Goal: Task Accomplishment & Management: Manage account settings

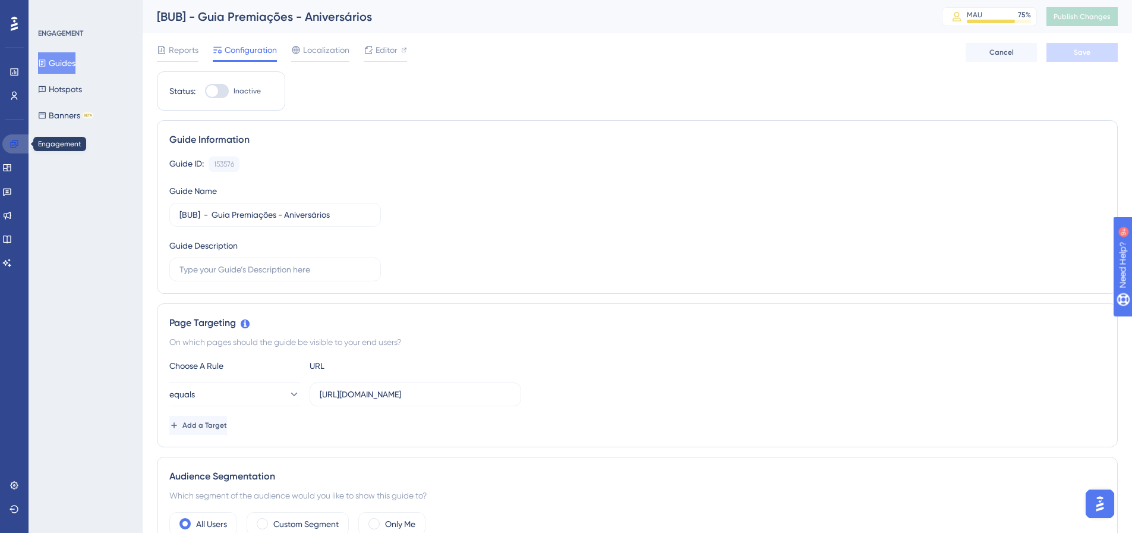
click at [15, 143] on icon at bounding box center [14, 144] width 8 height 8
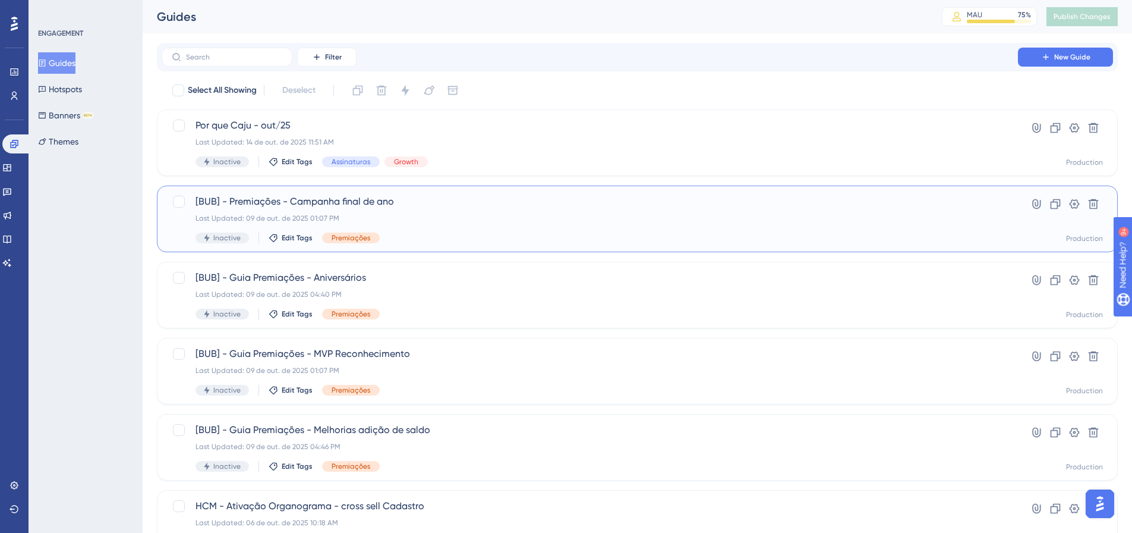
click at [508, 207] on span "[BUB] - Premiações - Campanha final de ano" at bounding box center [590, 201] width 789 height 14
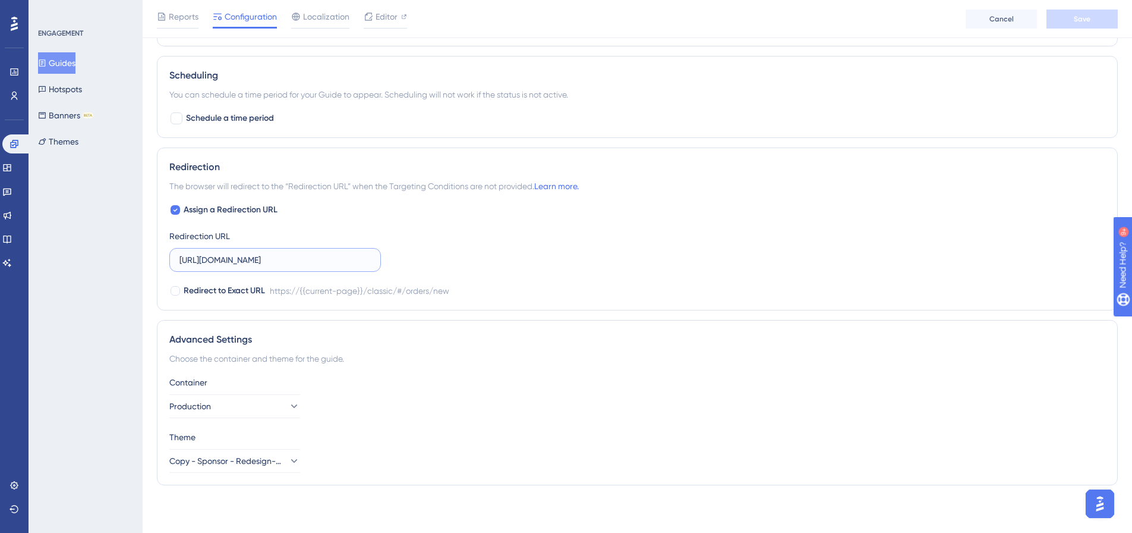
scroll to position [0, 7]
drag, startPoint x: 288, startPoint y: 257, endPoint x: 518, endPoint y: 264, distance: 230.1
click at [518, 264] on div "Assign a Redirection URL Redirection URL [URL][DOMAIN_NAME] Redirect to Exact U…" at bounding box center [637, 250] width 936 height 95
click at [551, 261] on div "Assign a Redirection URL Redirection URL [URL][DOMAIN_NAME] Redirect to Exact U…" at bounding box center [637, 250] width 936 height 95
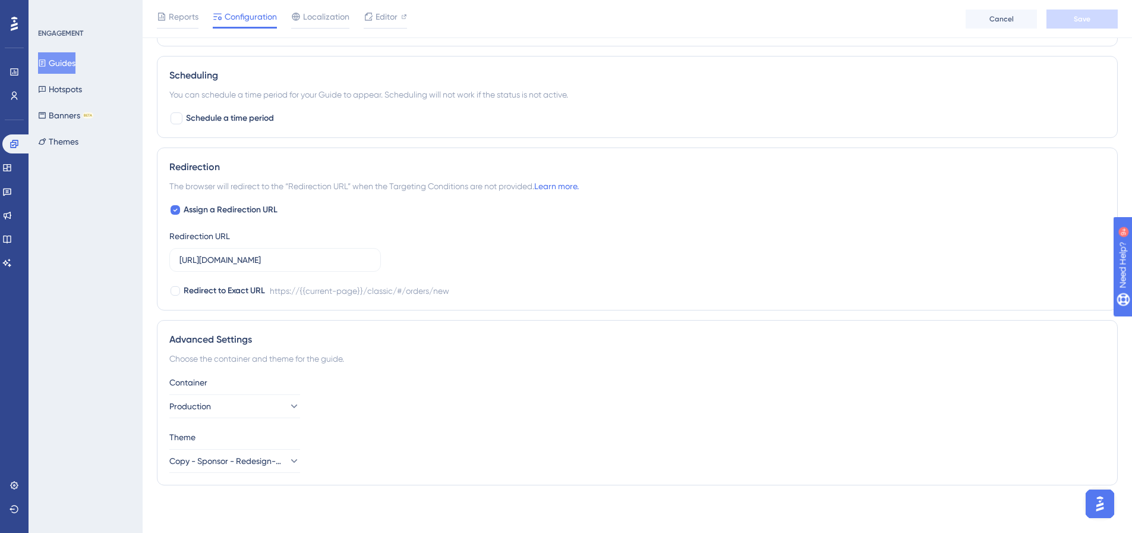
click at [766, 95] on div "You can schedule a time period for your Guide to appear. Scheduling will not wo…" at bounding box center [637, 94] width 936 height 14
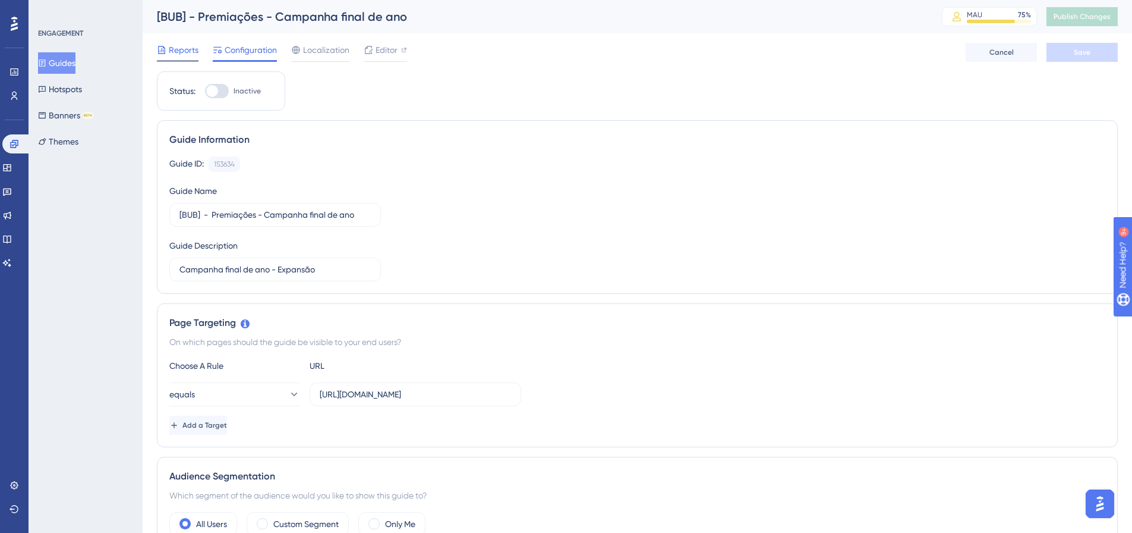
click at [175, 56] on span "Reports" at bounding box center [184, 50] width 30 height 14
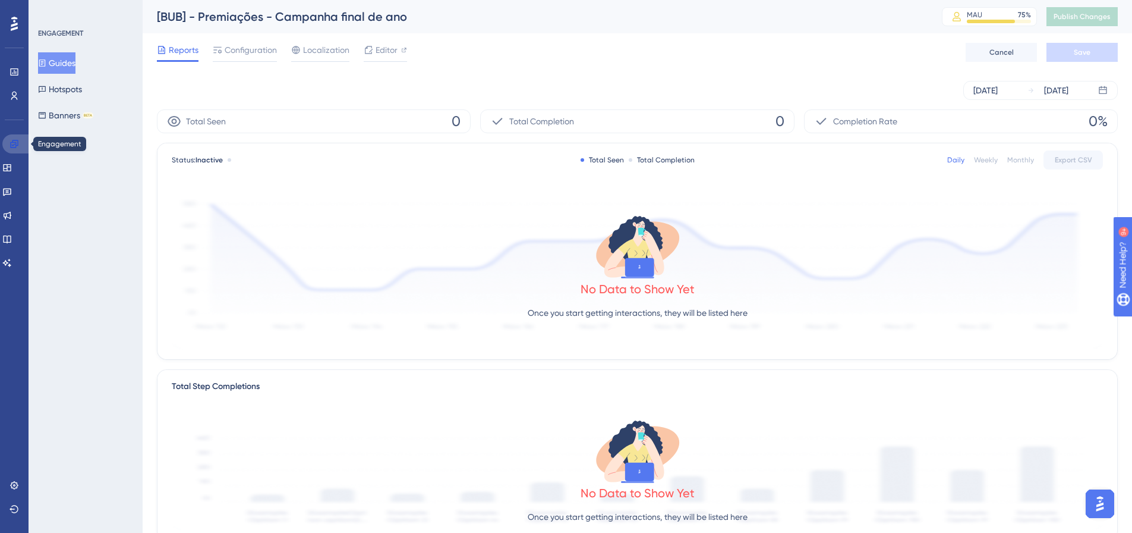
click at [19, 143] on link at bounding box center [16, 143] width 29 height 19
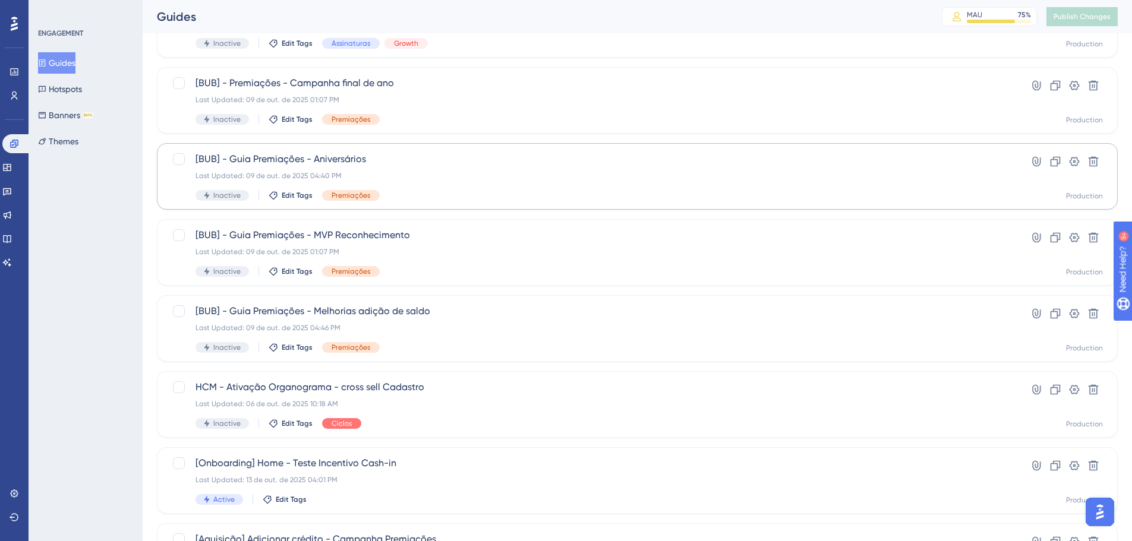
scroll to position [119, 0]
click at [582, 107] on div "[BUB] - Premiações - Campanha final de ano Last Updated: 09 de out. de 2025 01:…" at bounding box center [590, 99] width 789 height 49
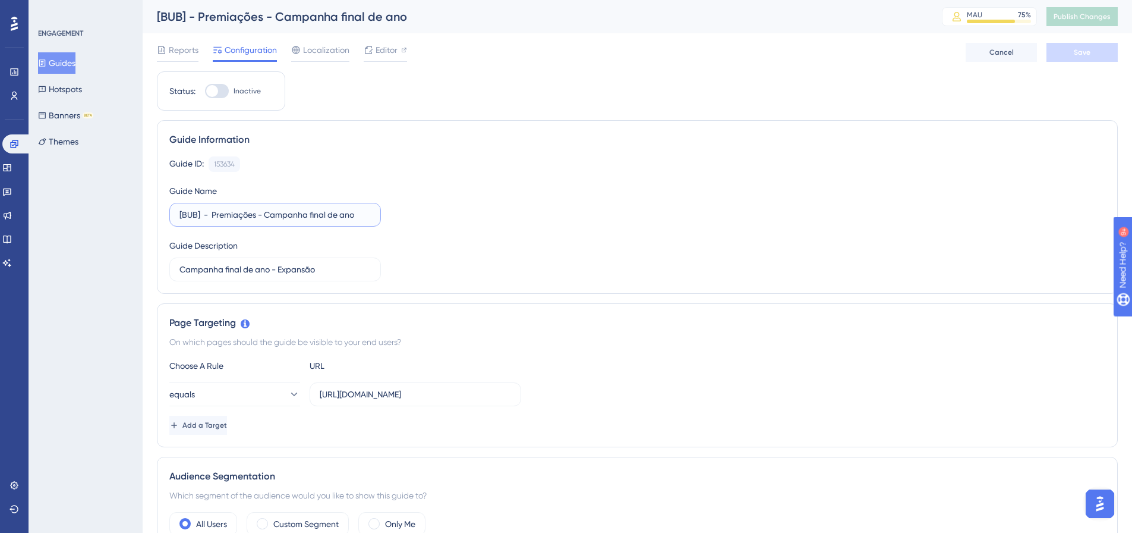
click at [278, 208] on input "[BUB] - Premiações - Campanha final de ano" at bounding box center [274, 214] width 191 height 13
drag, startPoint x: 313, startPoint y: 213, endPoint x: 268, endPoint y: 212, distance: 44.6
click at [268, 212] on input "[BUB] - Premiações - Campanha final de ano" at bounding box center [274, 214] width 191 height 13
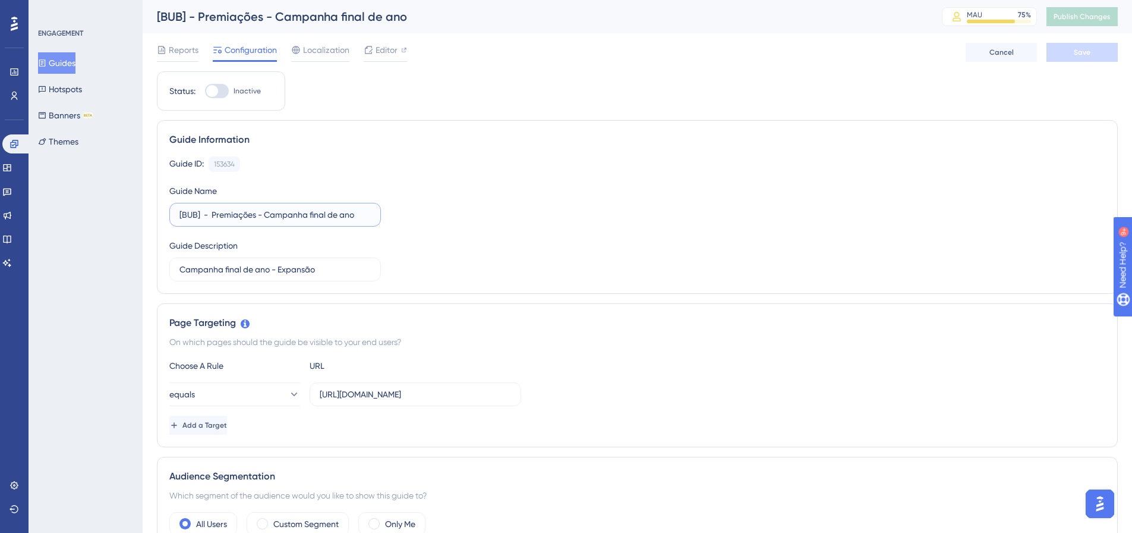
click at [268, 212] on input "[BUB] - Premiações - Campanha final de ano" at bounding box center [274, 214] width 191 height 13
click at [63, 58] on button "Guides" at bounding box center [56, 62] width 37 height 21
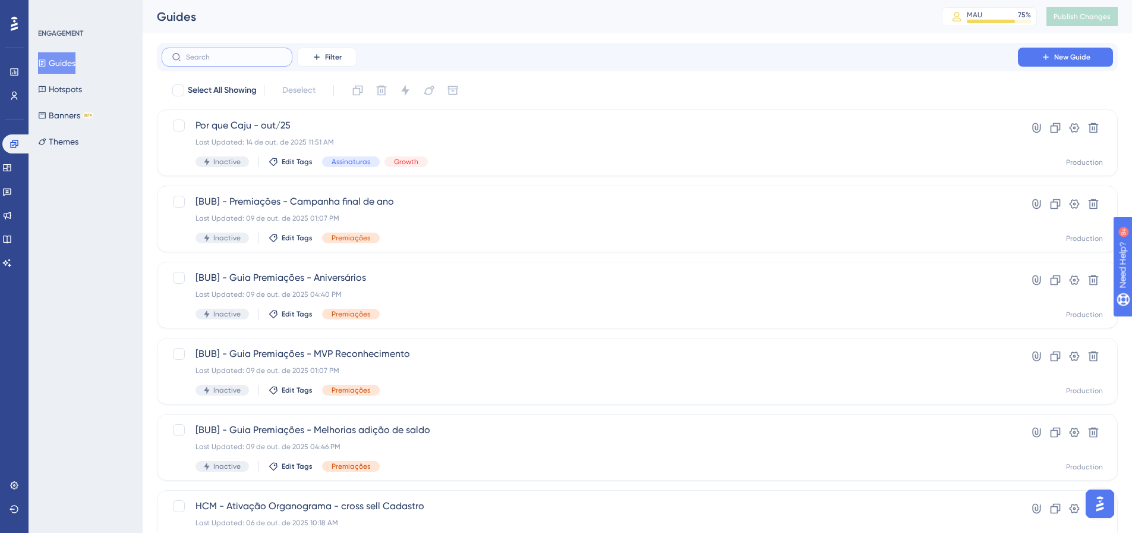
click at [237, 58] on input "text" at bounding box center [234, 57] width 96 height 8
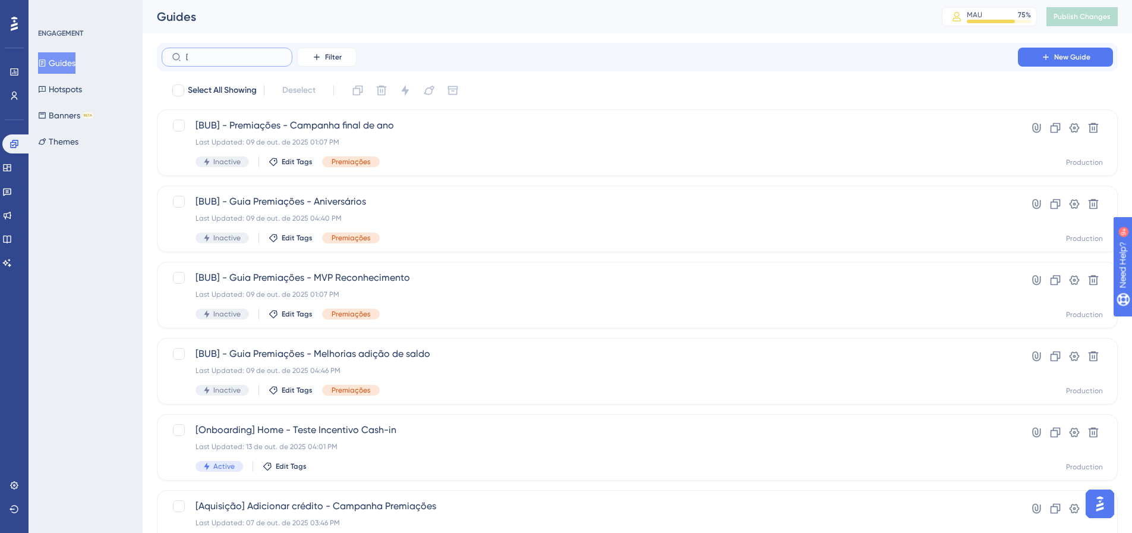
type input "[]"
checkbox input "true"
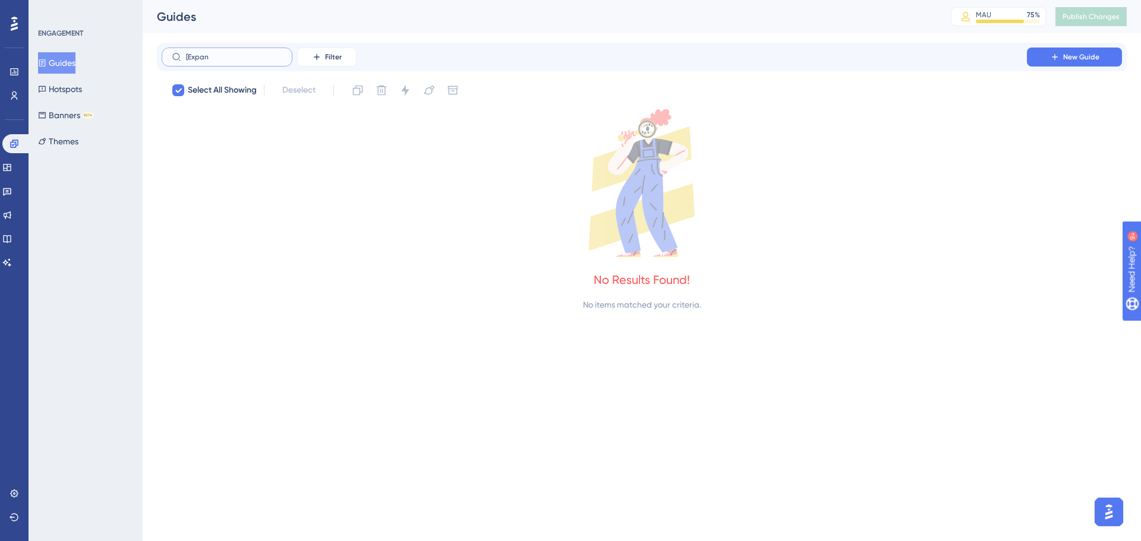
type input "[Expa"
checkbox input "false"
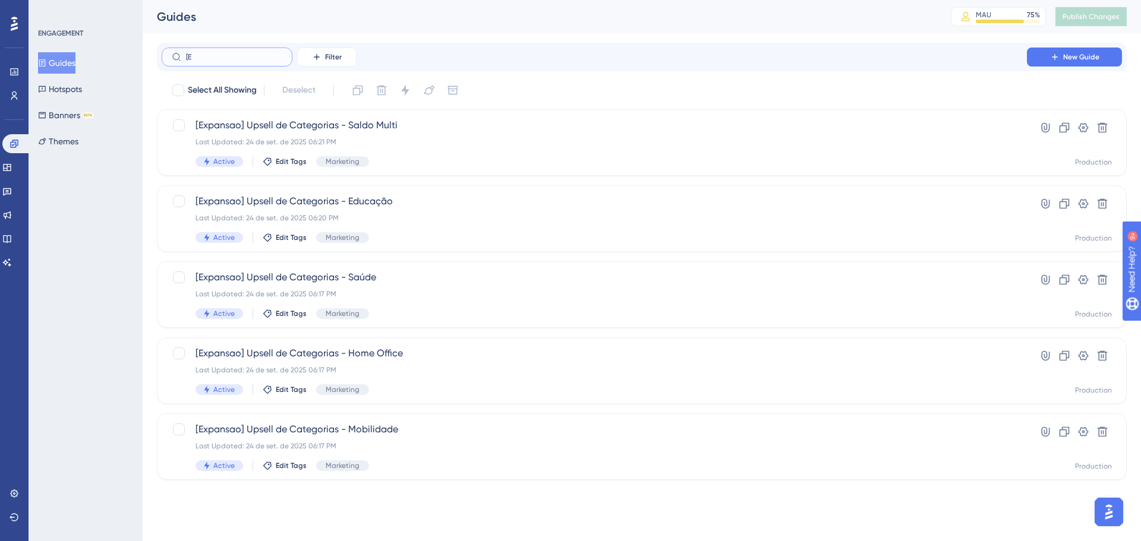
type input "["
type input "Expan"
click at [223, 162] on span "Active" at bounding box center [223, 162] width 21 height 10
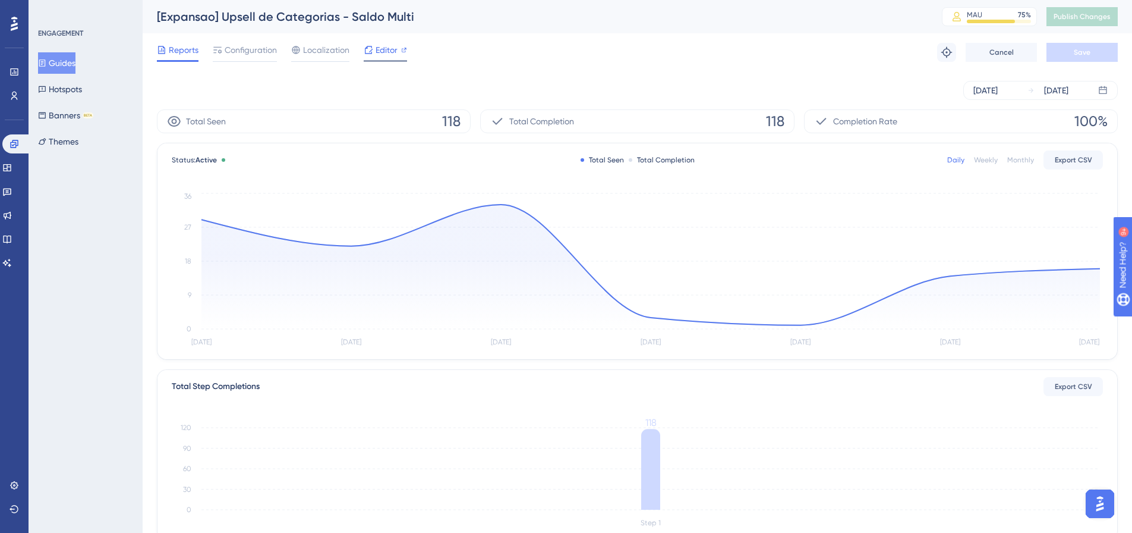
click at [378, 49] on span "Editor" at bounding box center [387, 50] width 22 height 14
click at [235, 51] on span "Configuration" at bounding box center [251, 50] width 52 height 14
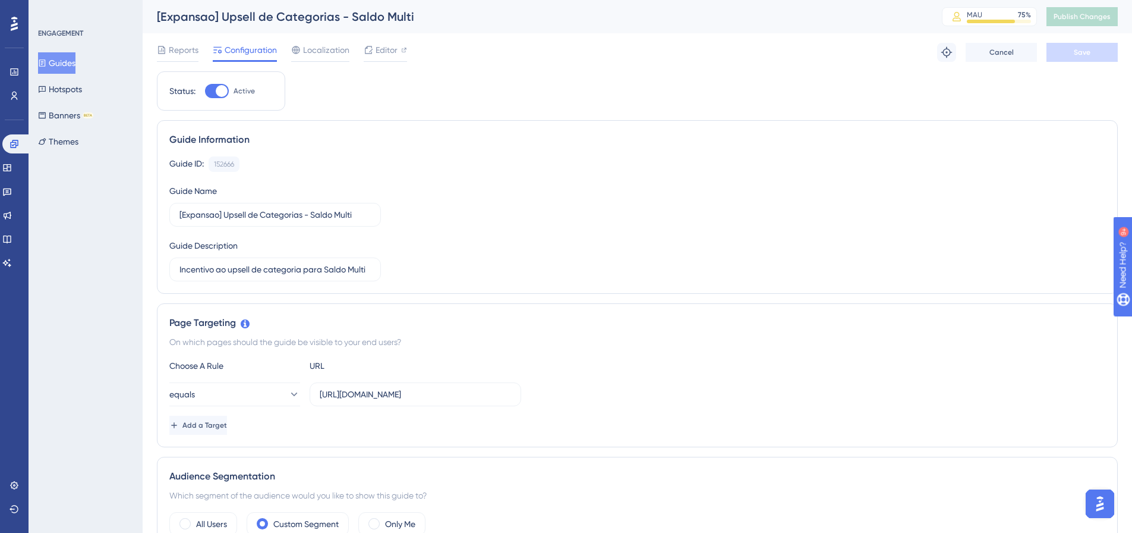
click at [212, 94] on div at bounding box center [217, 91] width 24 height 14
click at [205, 92] on input "Active" at bounding box center [204, 91] width 1 height 1
checkbox input "false"
click at [61, 58] on button "Guides" at bounding box center [56, 62] width 37 height 21
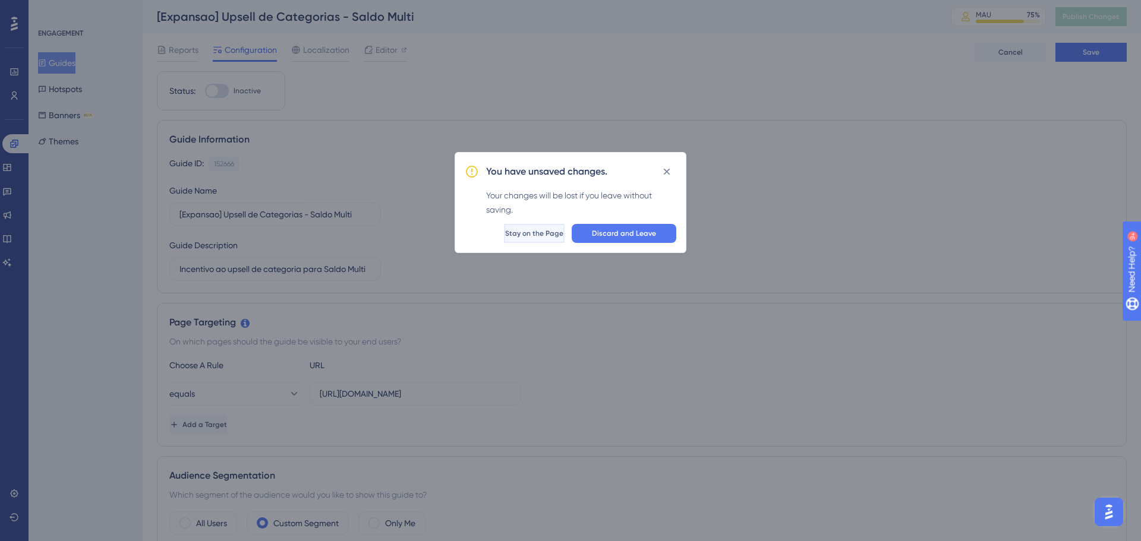
click at [515, 236] on span "Stay on the Page" at bounding box center [534, 234] width 58 height 10
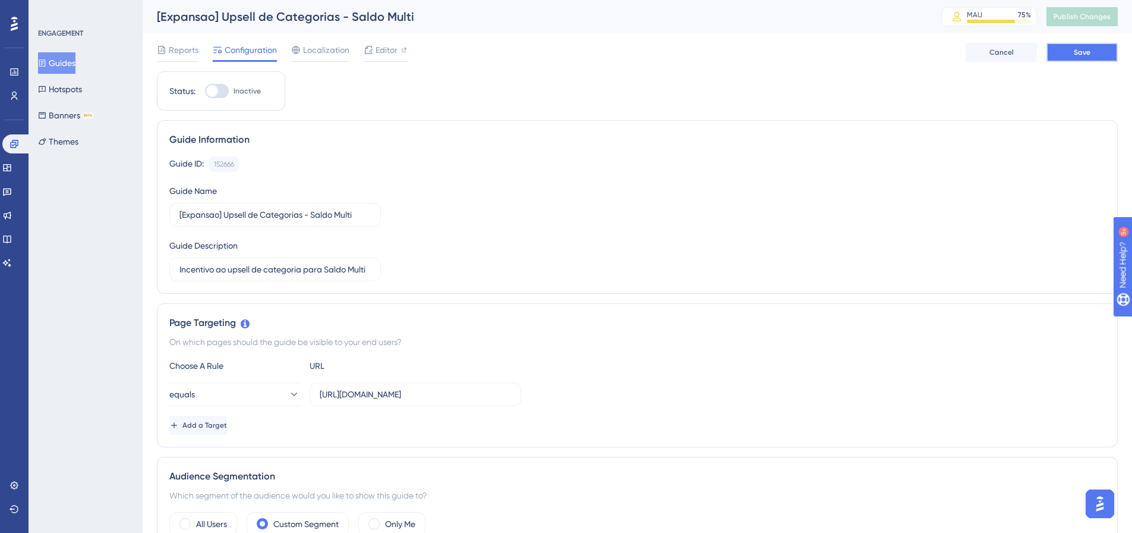
click at [1069, 48] on button "Save" at bounding box center [1082, 52] width 71 height 19
click at [1088, 11] on button "Publish Changes" at bounding box center [1082, 16] width 71 height 19
click at [71, 65] on button "Guides" at bounding box center [56, 62] width 37 height 21
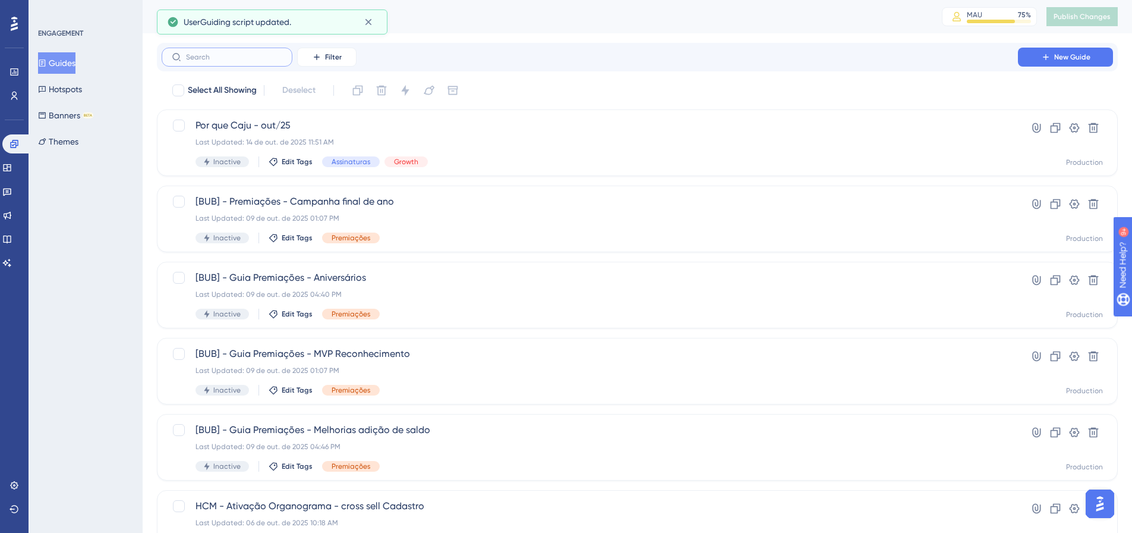
click at [207, 60] on input "text" at bounding box center [234, 57] width 96 height 8
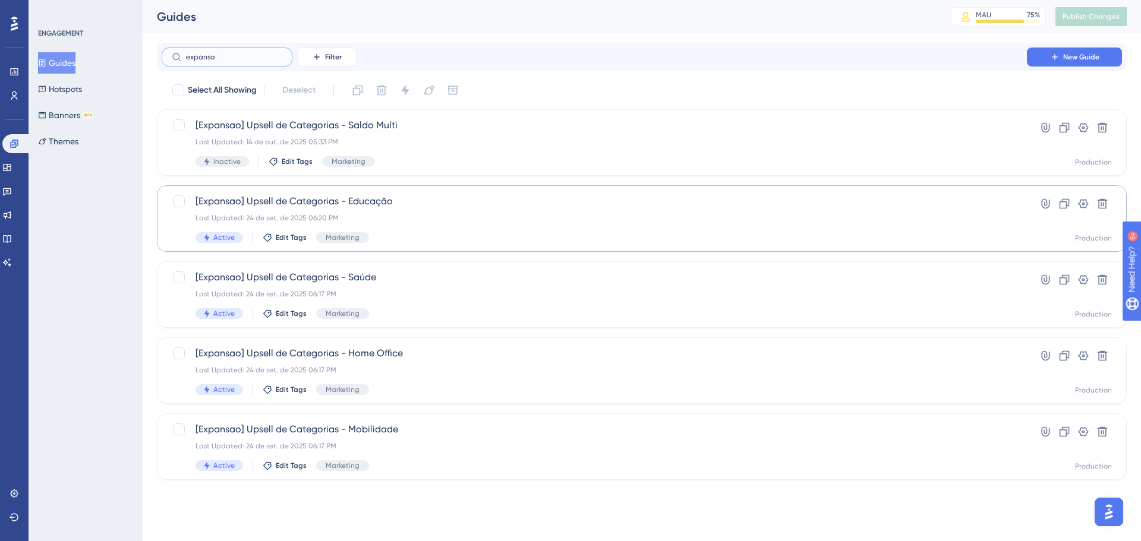
type input "expansa"
click at [217, 239] on span "Active" at bounding box center [223, 238] width 21 height 10
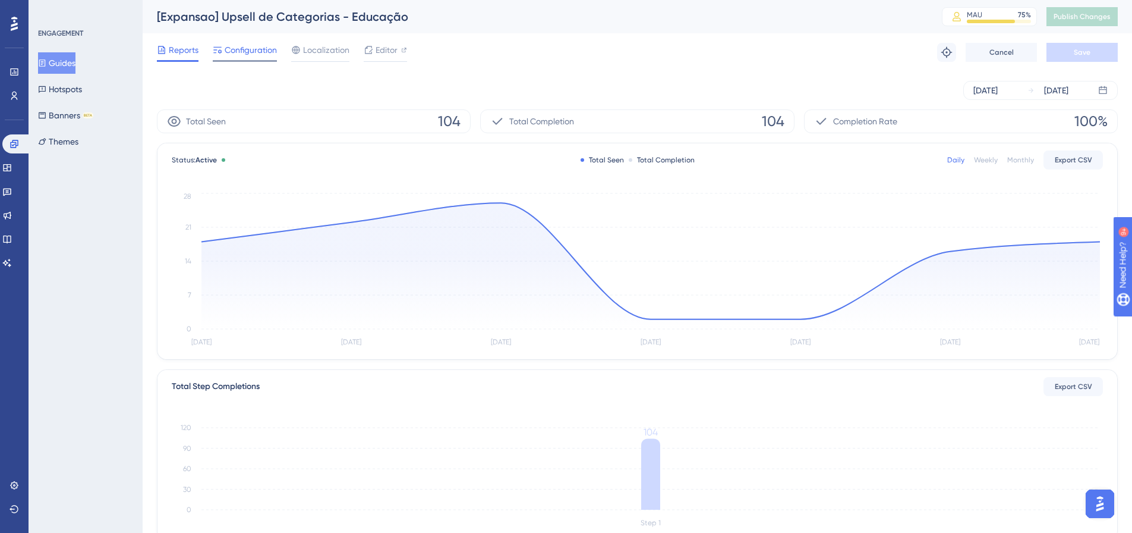
click at [242, 48] on span "Configuration" at bounding box center [251, 50] width 52 height 14
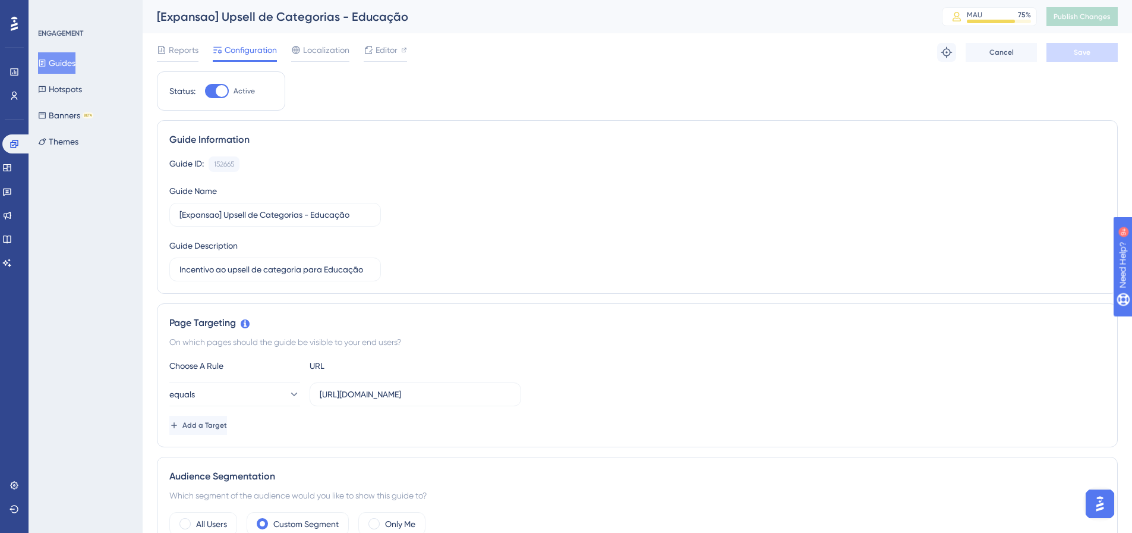
click at [223, 97] on div at bounding box center [217, 91] width 24 height 14
click at [205, 92] on input "Active" at bounding box center [204, 91] width 1 height 1
checkbox input "false"
click at [1056, 61] on button "Save" at bounding box center [1082, 52] width 71 height 19
click at [1101, 19] on span "Publish Changes" at bounding box center [1082, 17] width 57 height 10
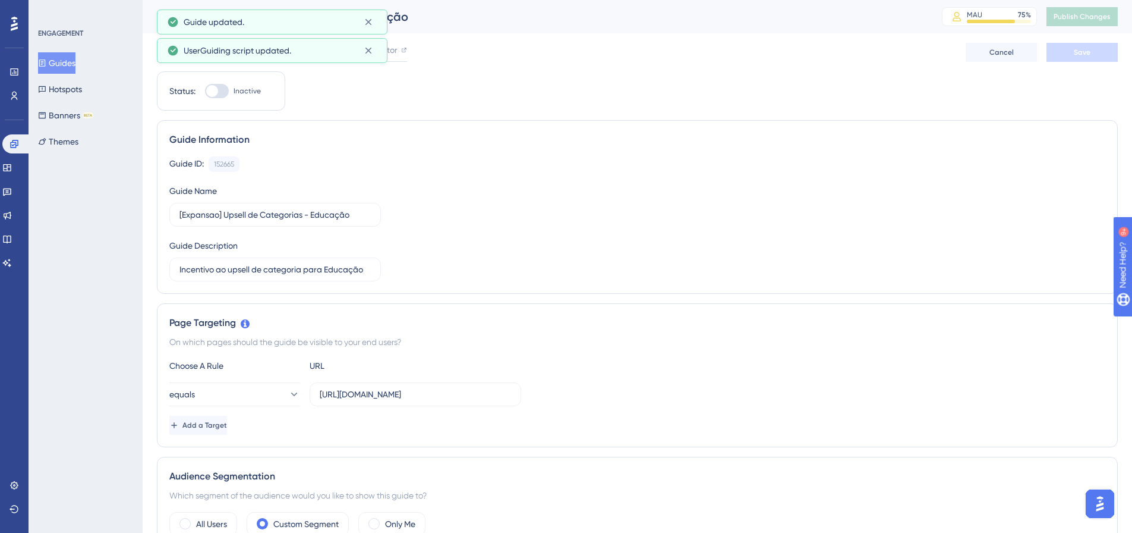
click at [67, 65] on button "Guides" at bounding box center [56, 62] width 37 height 21
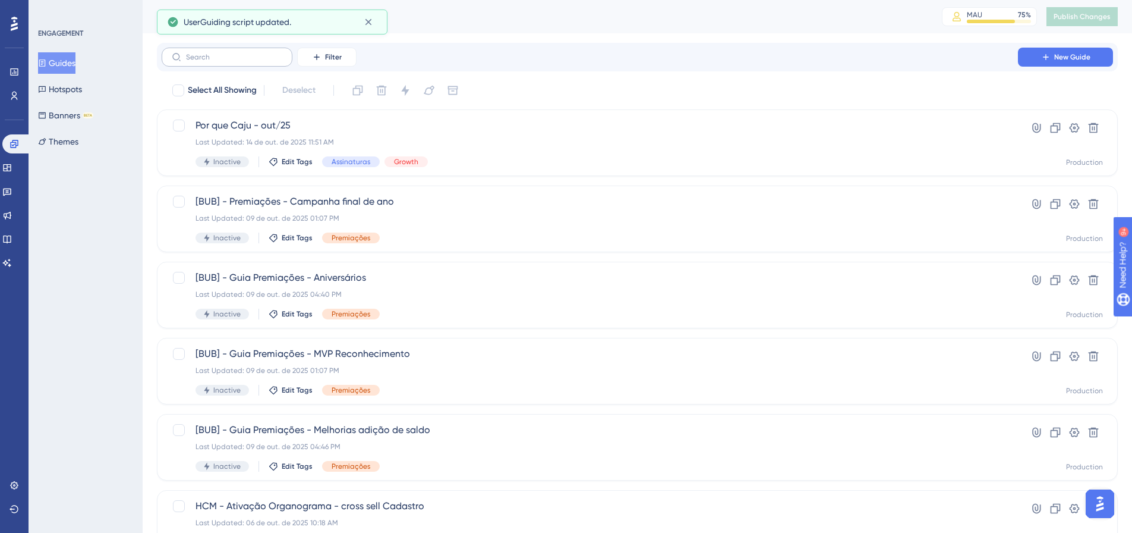
click at [247, 50] on label at bounding box center [227, 57] width 131 height 19
click at [247, 53] on input "text" at bounding box center [234, 57] width 96 height 8
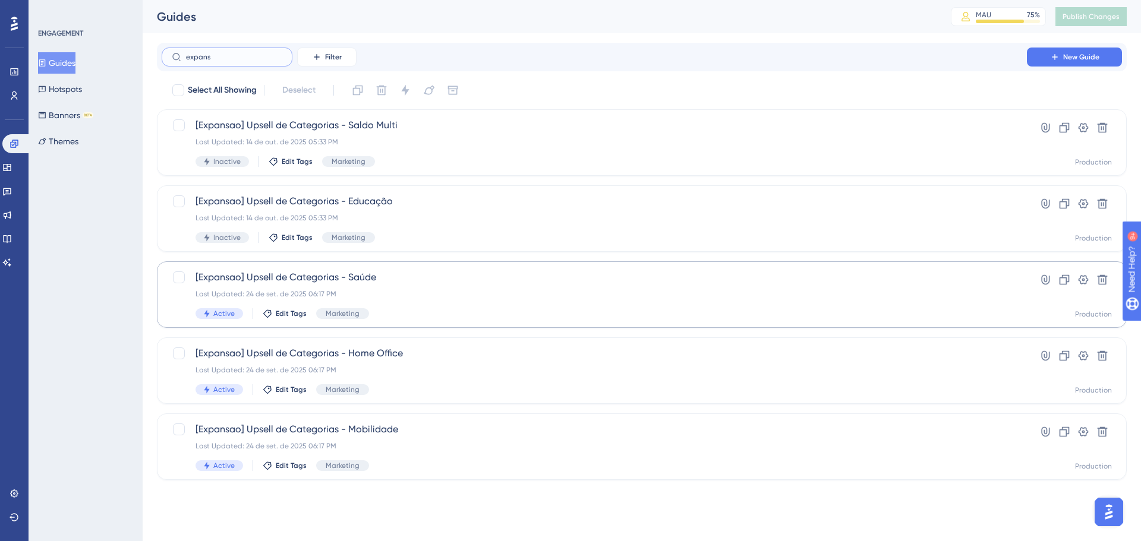
type input "expans"
click at [244, 282] on span "[Expansao] Upsell de Categorias - Saúde" at bounding box center [595, 277] width 798 height 14
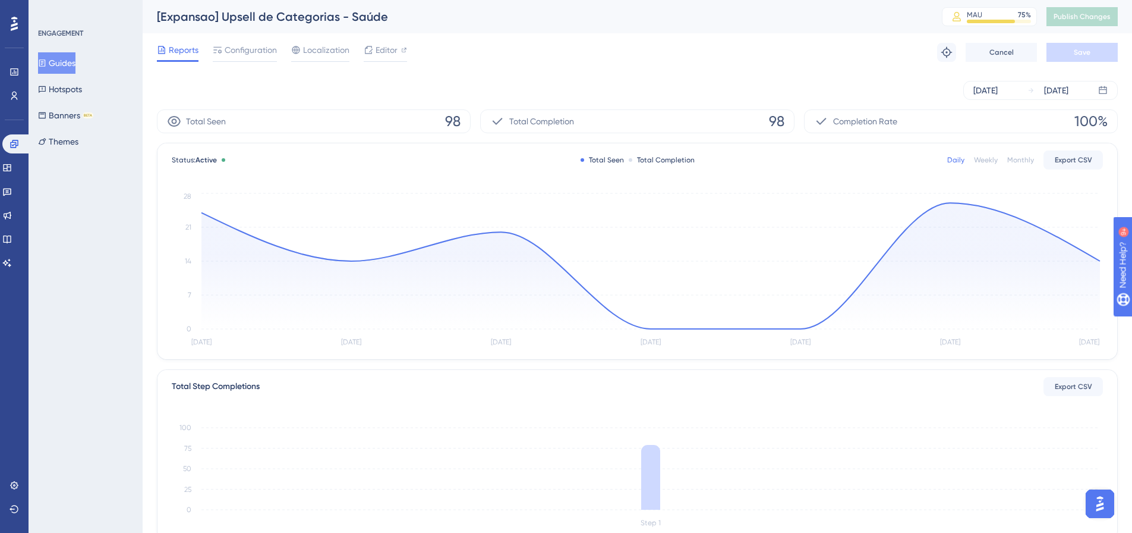
click at [232, 42] on div "Reports Configuration Localization Editor Troubleshoot Cancel Save" at bounding box center [637, 52] width 961 height 38
click at [243, 56] on span "Configuration" at bounding box center [251, 50] width 52 height 14
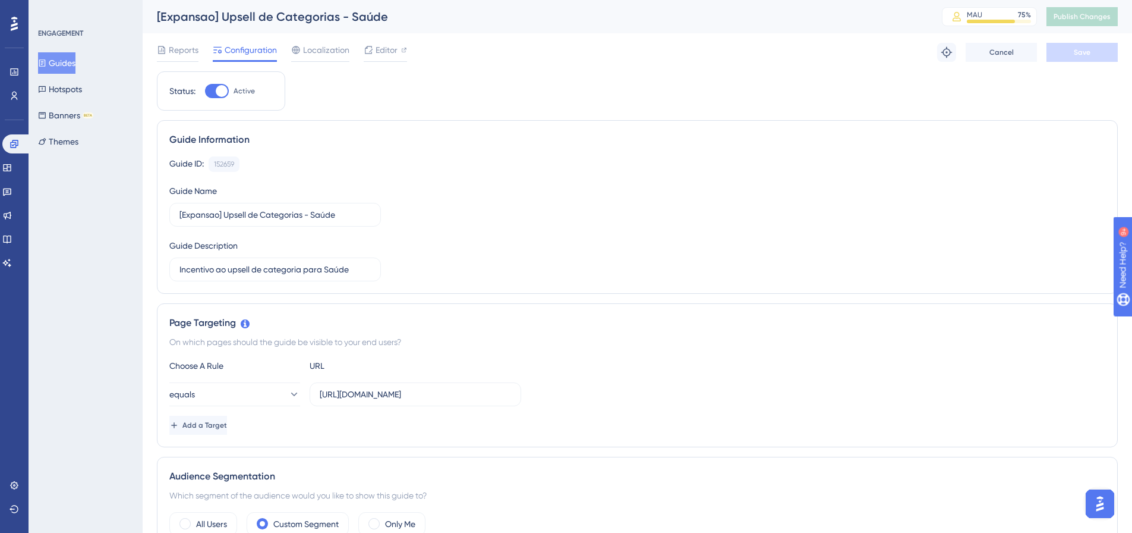
click at [228, 95] on div at bounding box center [217, 91] width 24 height 14
click at [205, 92] on input "Active" at bounding box center [204, 91] width 1 height 1
checkbox input "false"
click at [1070, 54] on button "Save" at bounding box center [1082, 52] width 71 height 19
click at [1090, 18] on span "Publish Changes" at bounding box center [1082, 17] width 57 height 10
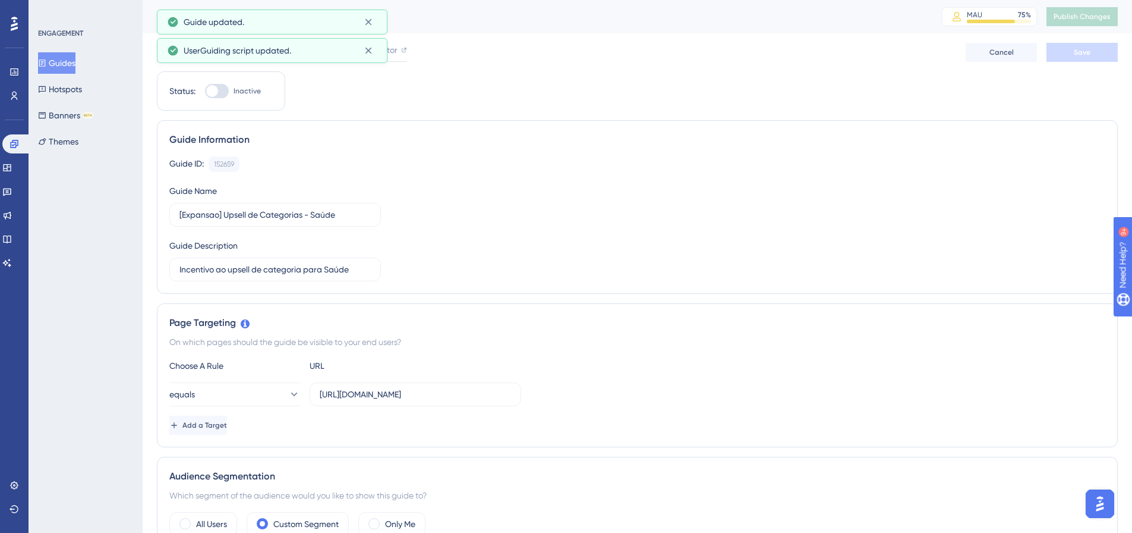
click at [70, 66] on button "Guides" at bounding box center [56, 62] width 37 height 21
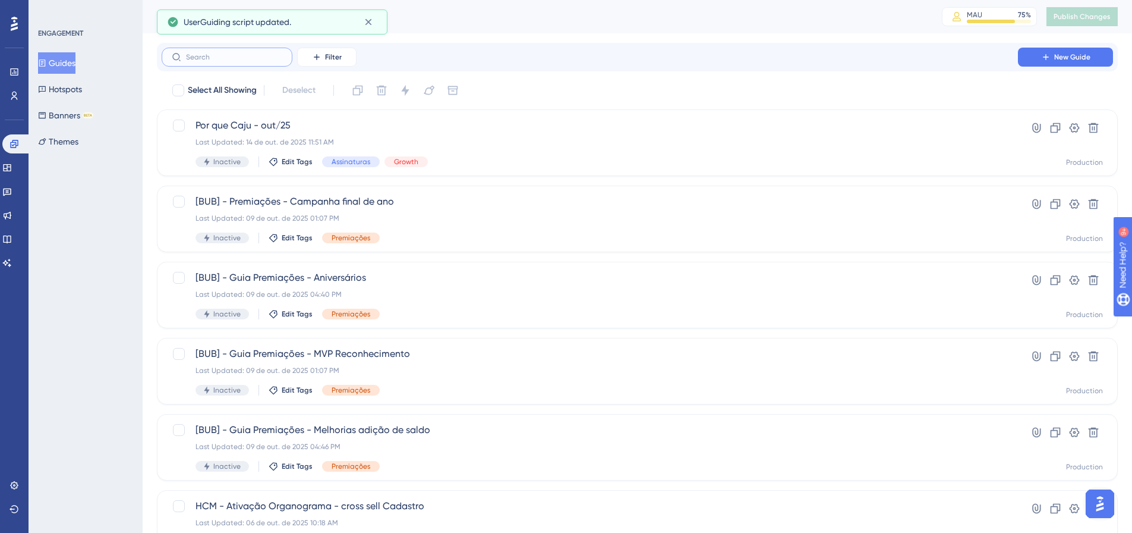
click at [228, 56] on input "text" at bounding box center [234, 57] width 96 height 8
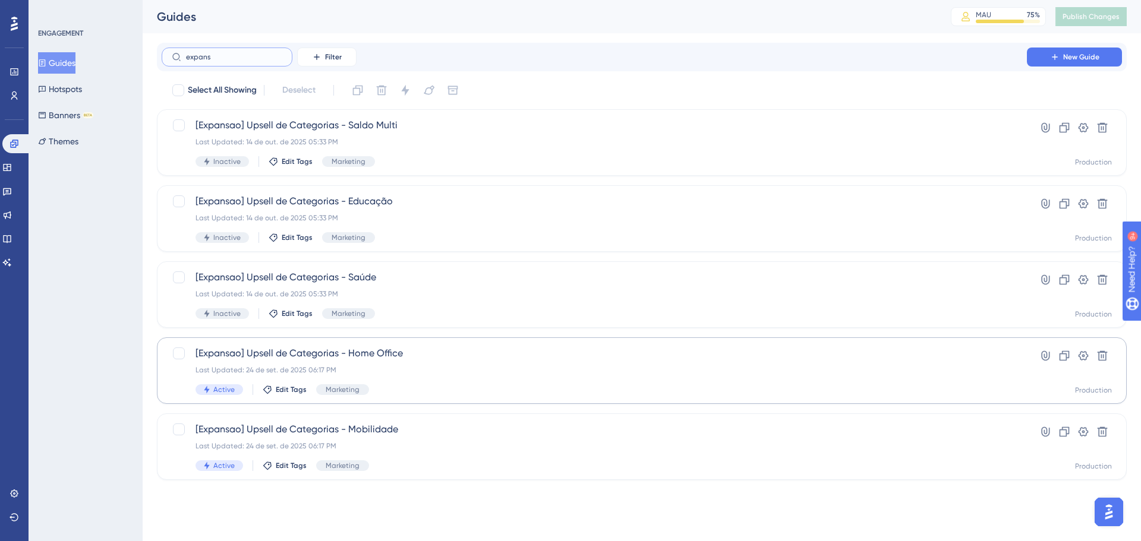
type input "expans"
click at [227, 345] on div "[Expansao] Upsell de Categorias - Home Office Last Updated: 24 de set. de 2025 …" at bounding box center [642, 371] width 970 height 67
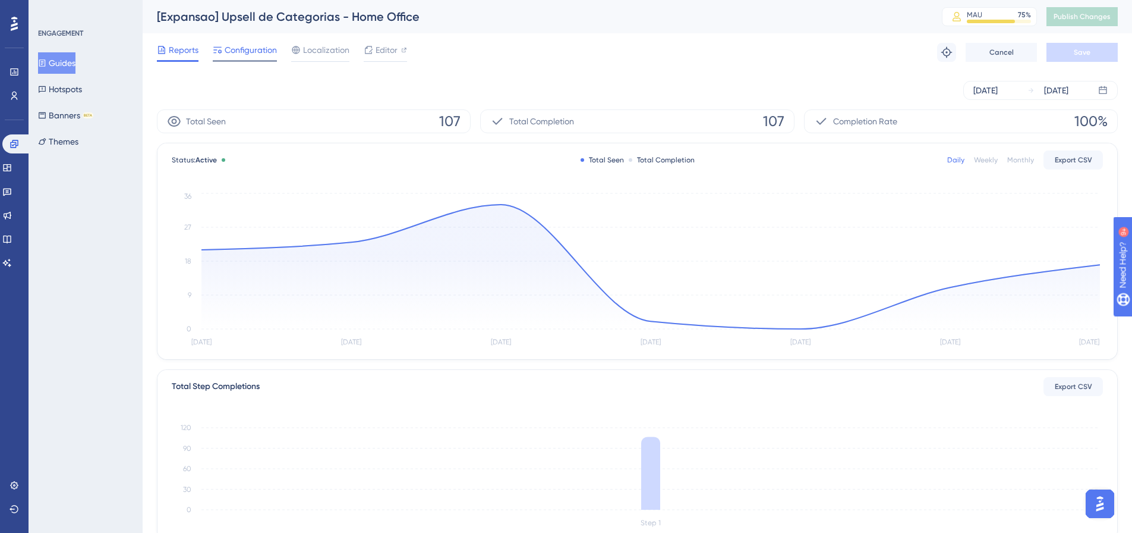
click at [225, 53] on span "Configuration" at bounding box center [251, 50] width 52 height 14
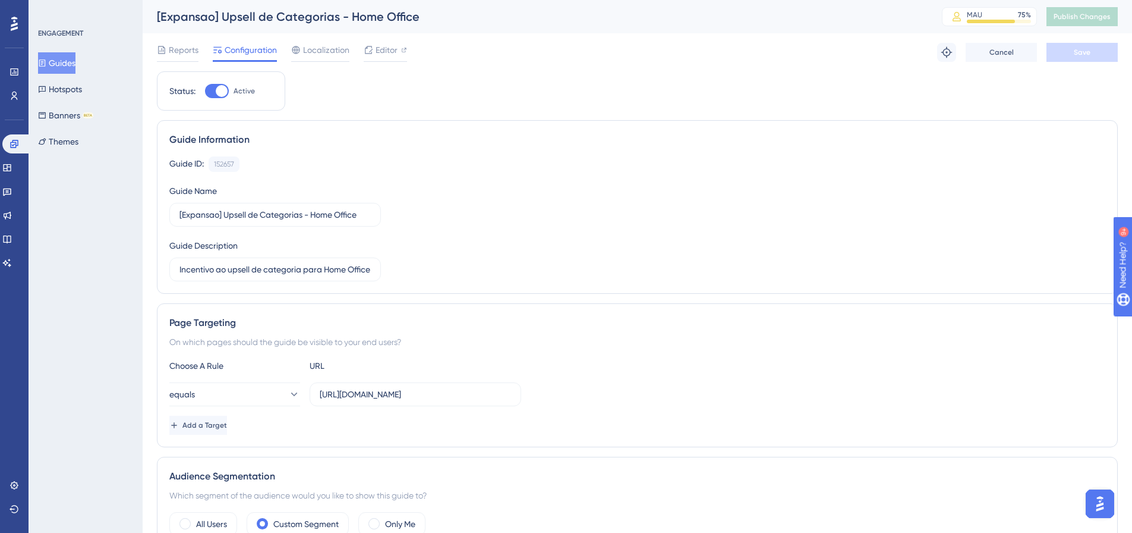
click at [219, 89] on div at bounding box center [222, 91] width 12 height 12
click at [205, 91] on input "Active" at bounding box center [204, 91] width 1 height 1
checkbox input "false"
click at [1070, 61] on button "Save" at bounding box center [1082, 52] width 71 height 19
click at [1095, 27] on div "[Expansao] Upsell de Categorias - Home Office MAU 75 % Click to see add-on and …" at bounding box center [638, 16] width 990 height 33
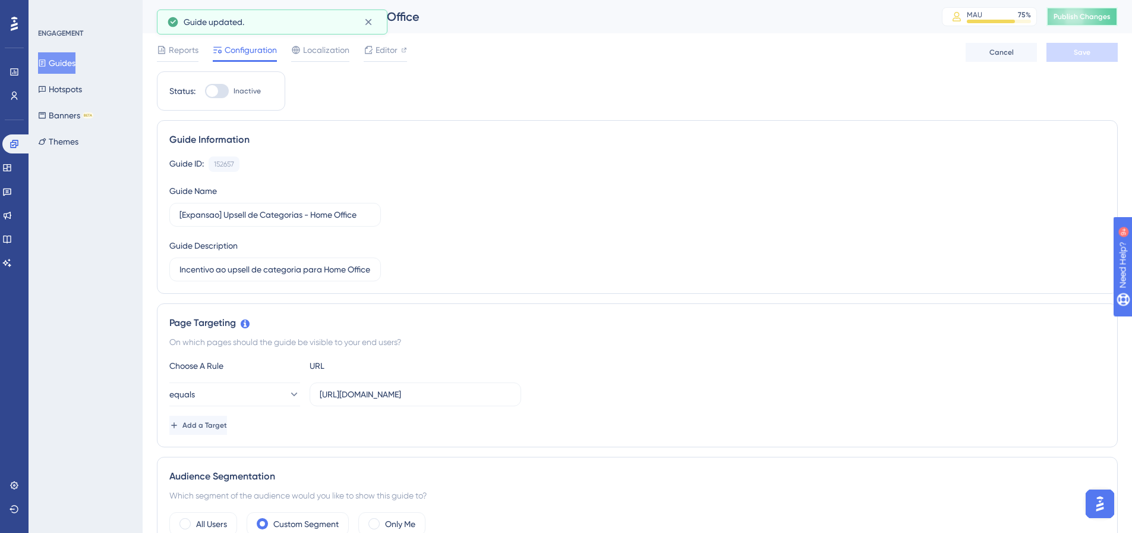
click at [1097, 15] on span "Publish Changes" at bounding box center [1082, 17] width 57 height 10
click at [59, 63] on button "Guides" at bounding box center [56, 62] width 37 height 21
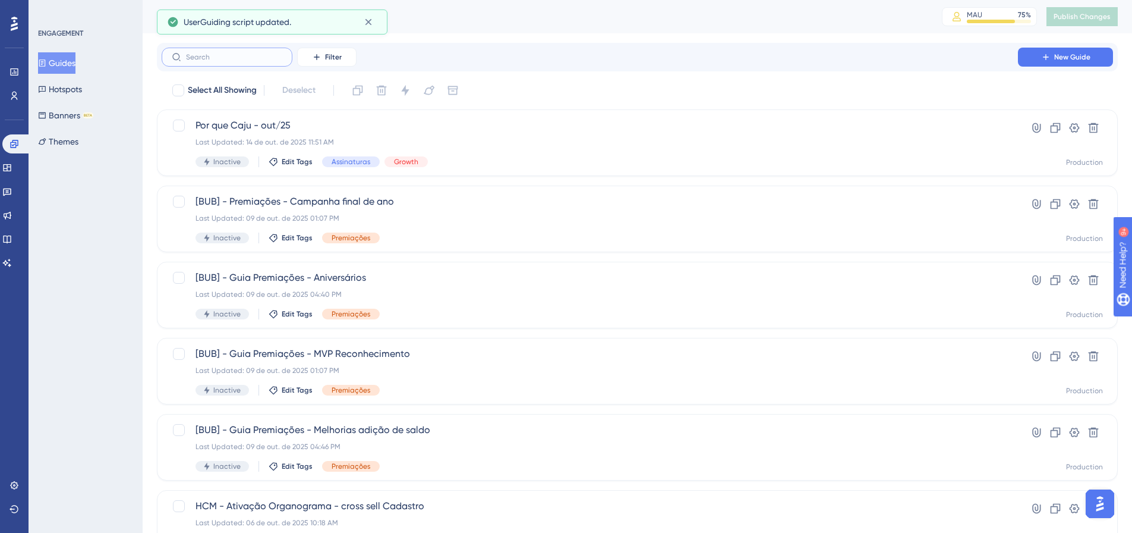
click at [206, 58] on input "text" at bounding box center [234, 57] width 96 height 8
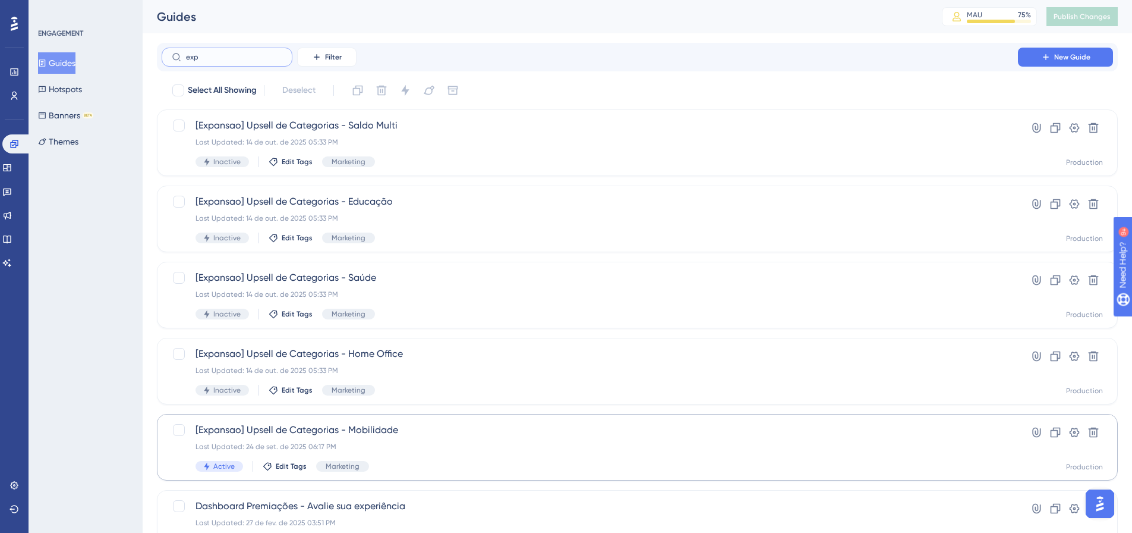
type input "exp"
click at [234, 436] on span "[Expansao] Upsell de Categorias - Mobilidade" at bounding box center [590, 430] width 789 height 14
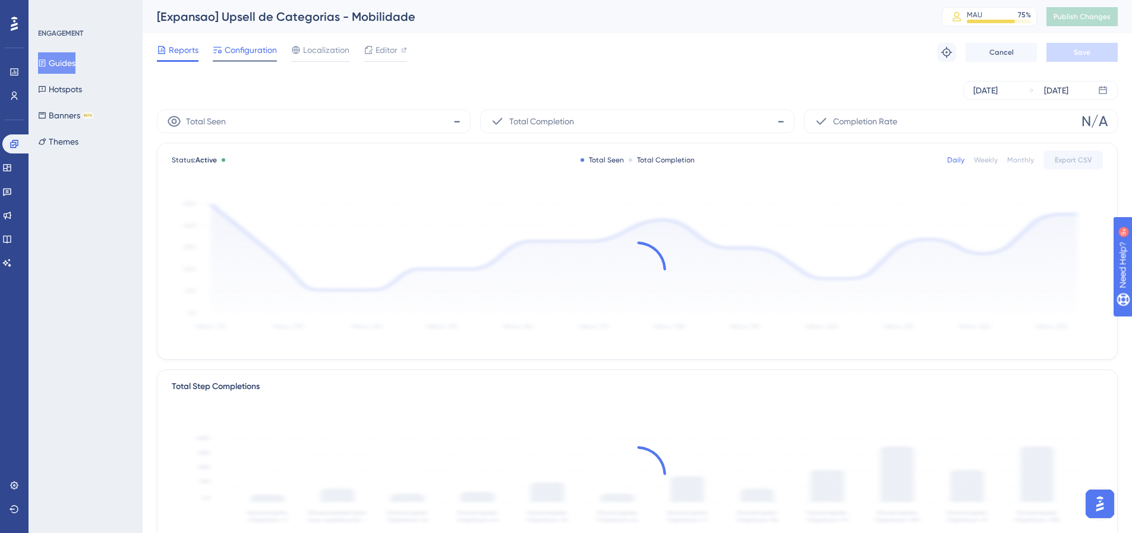
click at [261, 51] on span "Configuration" at bounding box center [251, 50] width 52 height 14
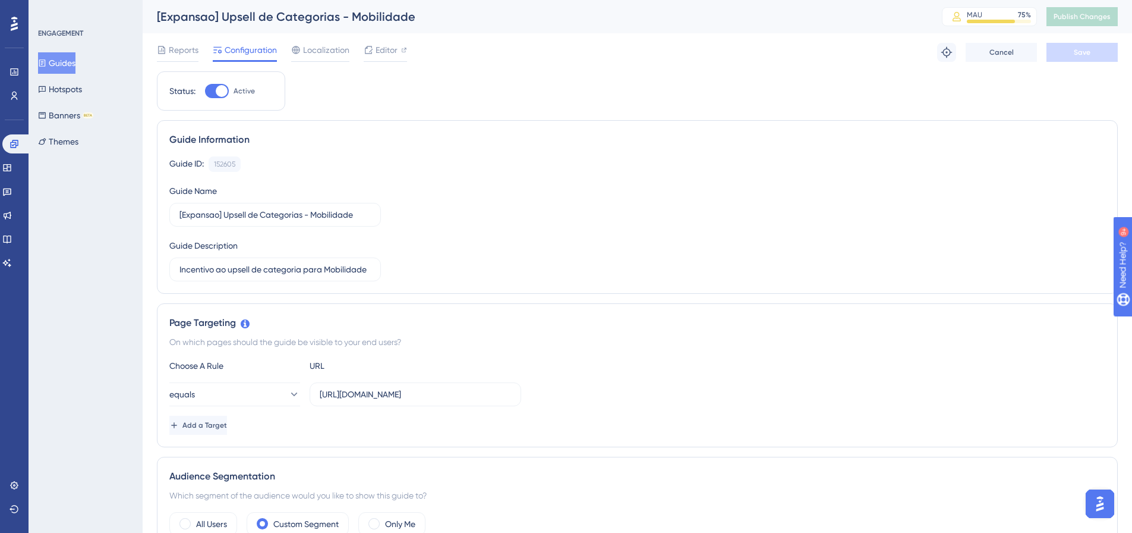
click at [237, 83] on div "Status: Active" at bounding box center [221, 90] width 128 height 39
click at [214, 90] on div at bounding box center [217, 91] width 24 height 14
click at [205, 91] on input "Active" at bounding box center [204, 91] width 1 height 1
checkbox input "false"
click at [1084, 55] on span "Save" at bounding box center [1082, 53] width 17 height 10
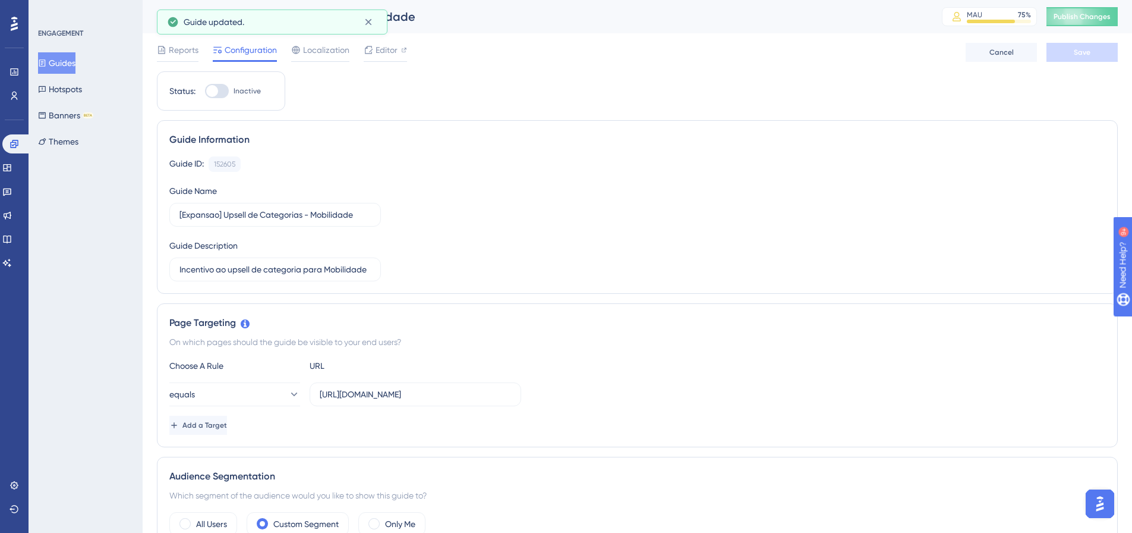
click at [1101, 15] on span "Publish Changes" at bounding box center [1082, 17] width 57 height 10
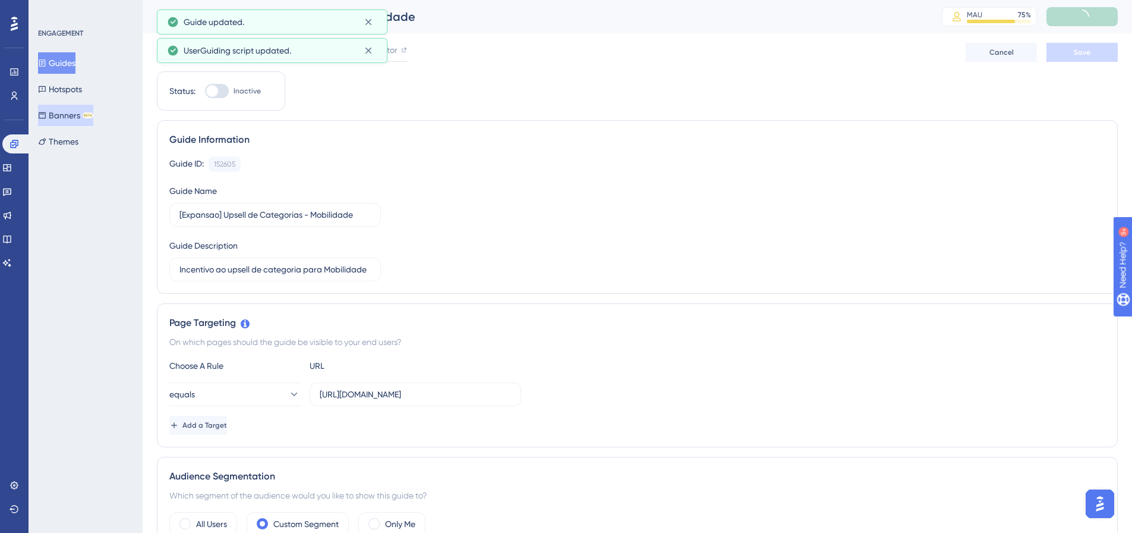
click at [64, 116] on button "Banners BETA" at bounding box center [65, 115] width 55 height 21
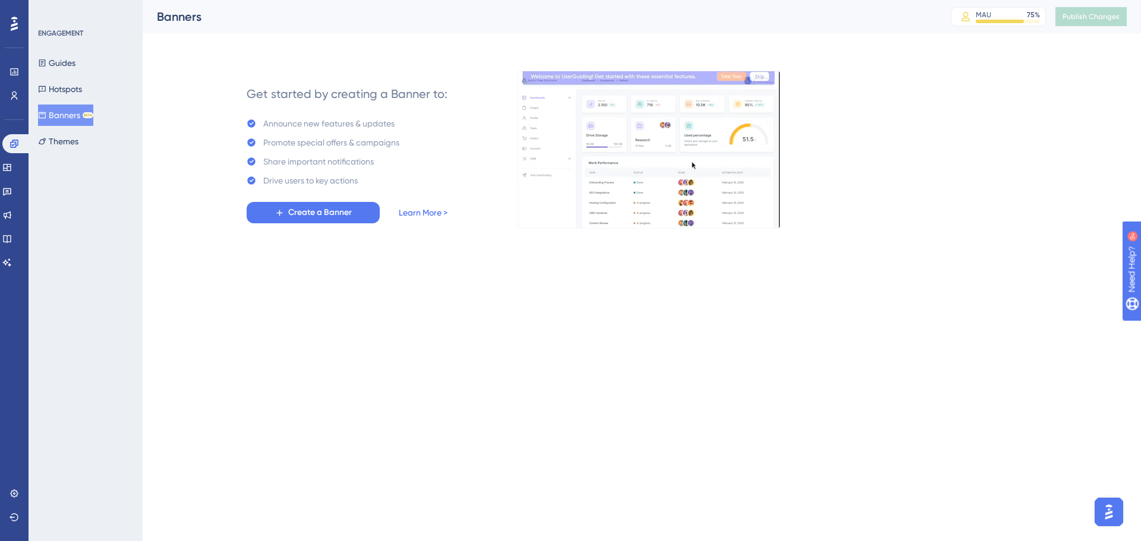
click at [420, 212] on link "Learn More >" at bounding box center [423, 213] width 49 height 14
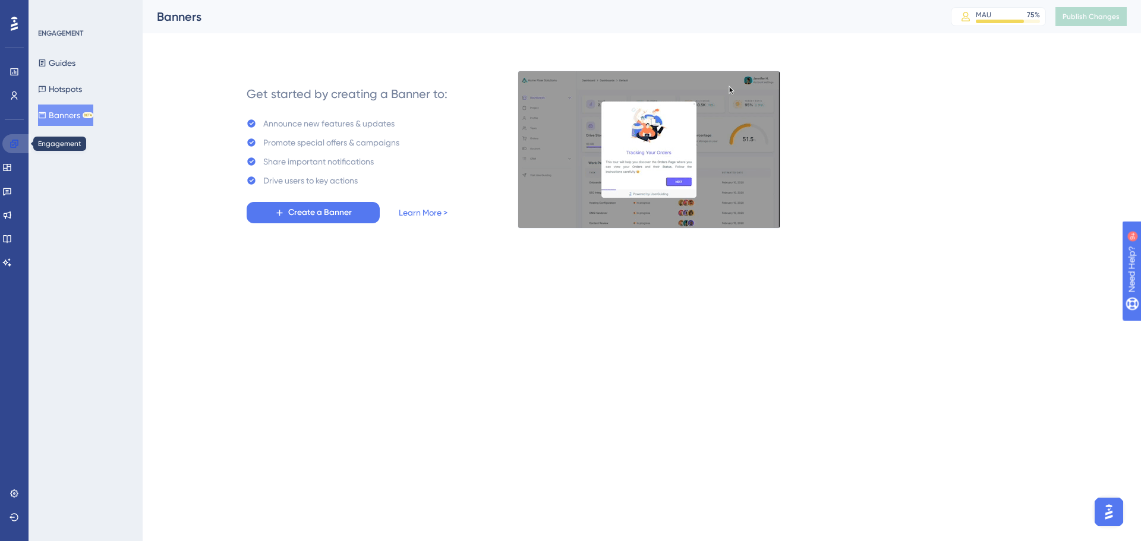
click at [14, 144] on icon at bounding box center [14, 144] width 8 height 8
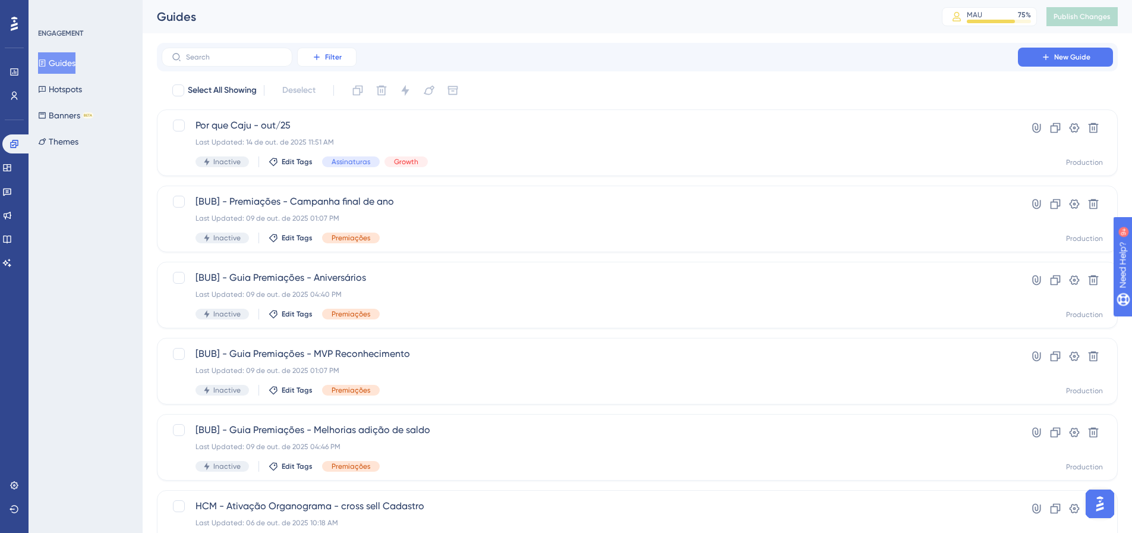
click at [335, 60] on span "Filter" at bounding box center [333, 57] width 17 height 10
click at [342, 160] on div "Status Status" at bounding box center [338, 162] width 49 height 24
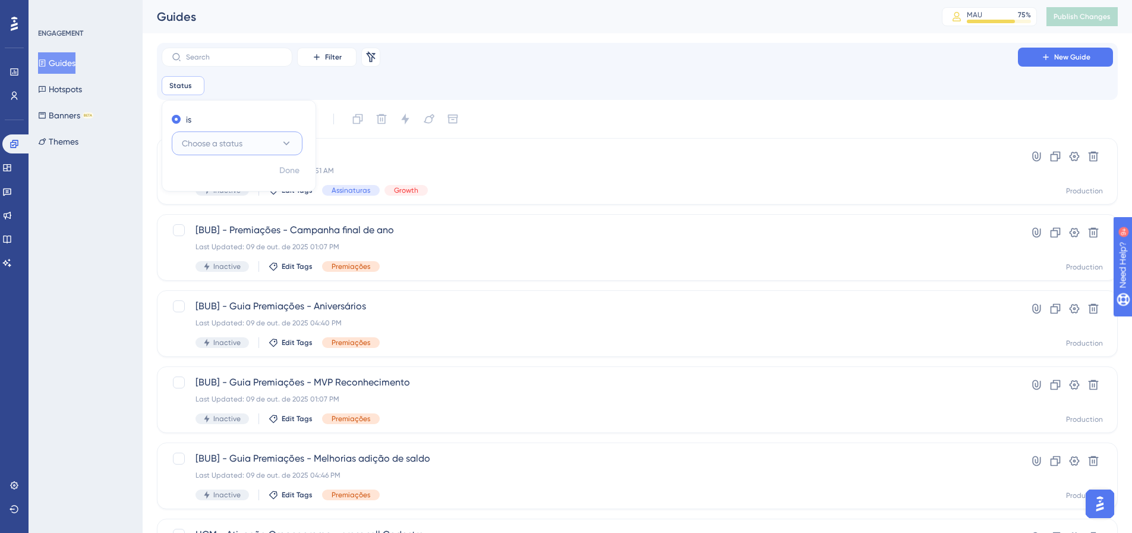
click at [252, 143] on button "Choose a status" at bounding box center [237, 143] width 131 height 24
click at [213, 186] on div "Active Active" at bounding box center [237, 180] width 96 height 24
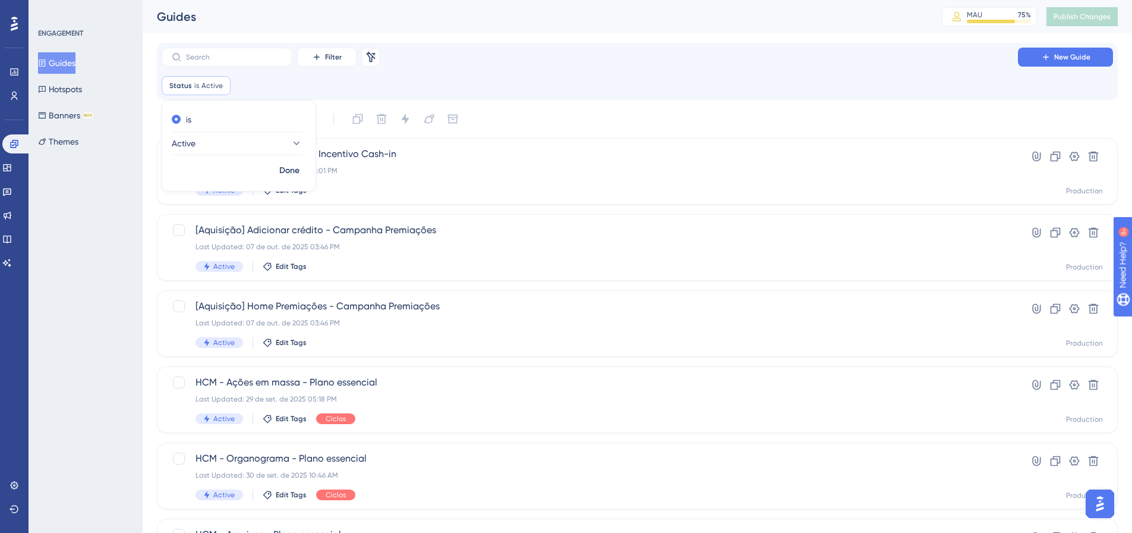
click at [546, 57] on div "Filter Remove Filters New Guide" at bounding box center [638, 57] width 952 height 19
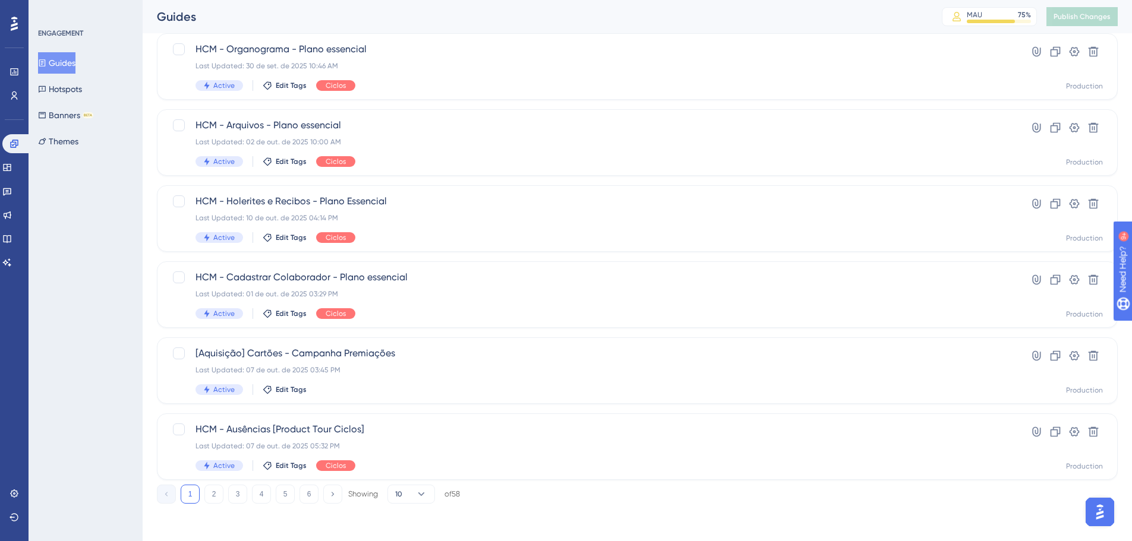
scroll to position [410, 0]
click at [423, 503] on div "Performance Users Engagement Widgets Feedback Product Updates Knowledge Base AI…" at bounding box center [638, 77] width 990 height 889
click at [424, 495] on icon at bounding box center [421, 494] width 12 height 12
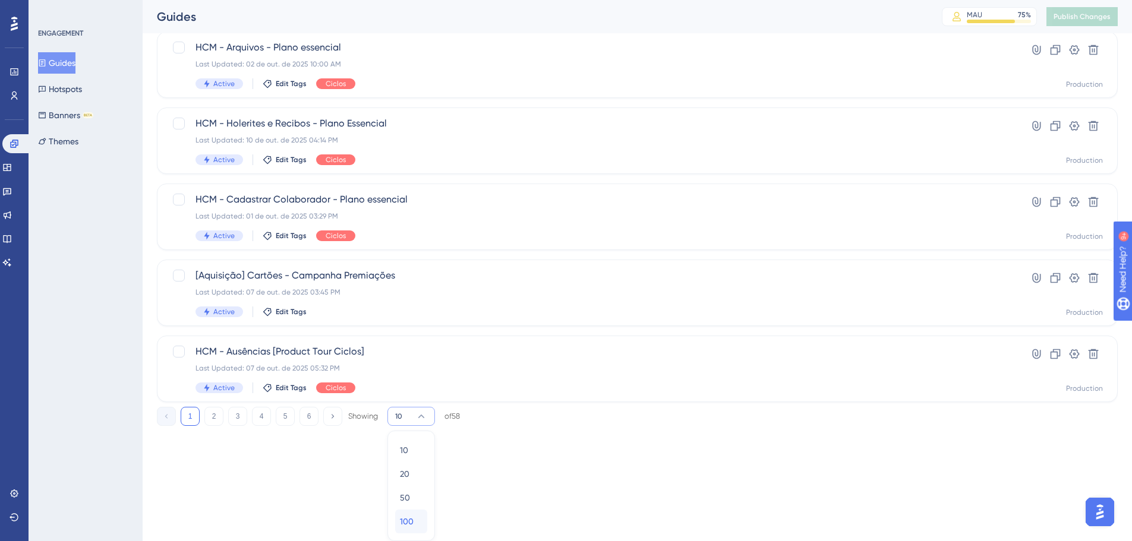
drag, startPoint x: 412, startPoint y: 511, endPoint x: 455, endPoint y: 404, distance: 115.8
click at [411, 511] on div "100 100" at bounding box center [411, 522] width 23 height 24
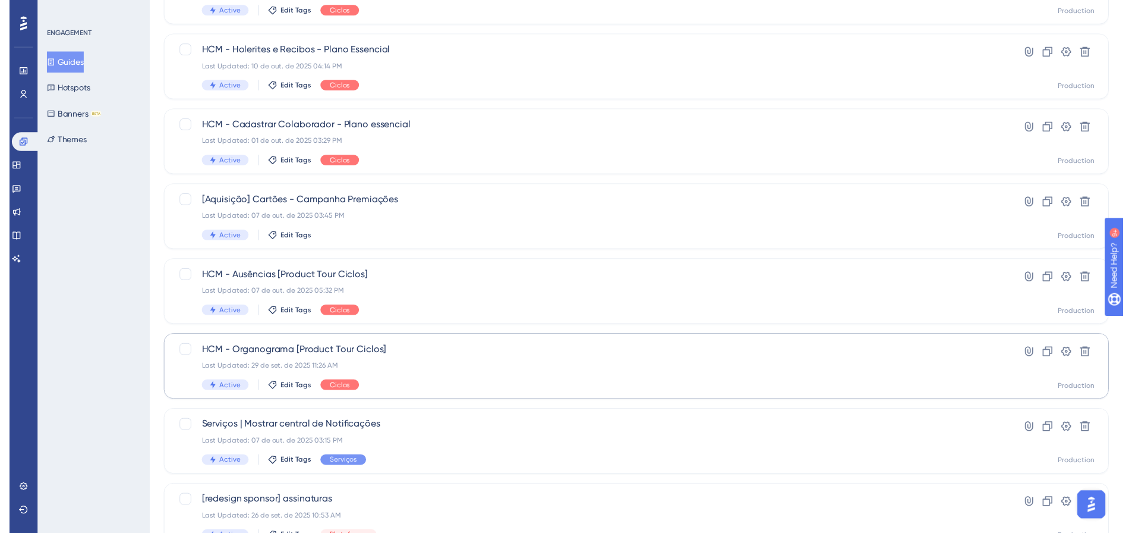
scroll to position [0, 0]
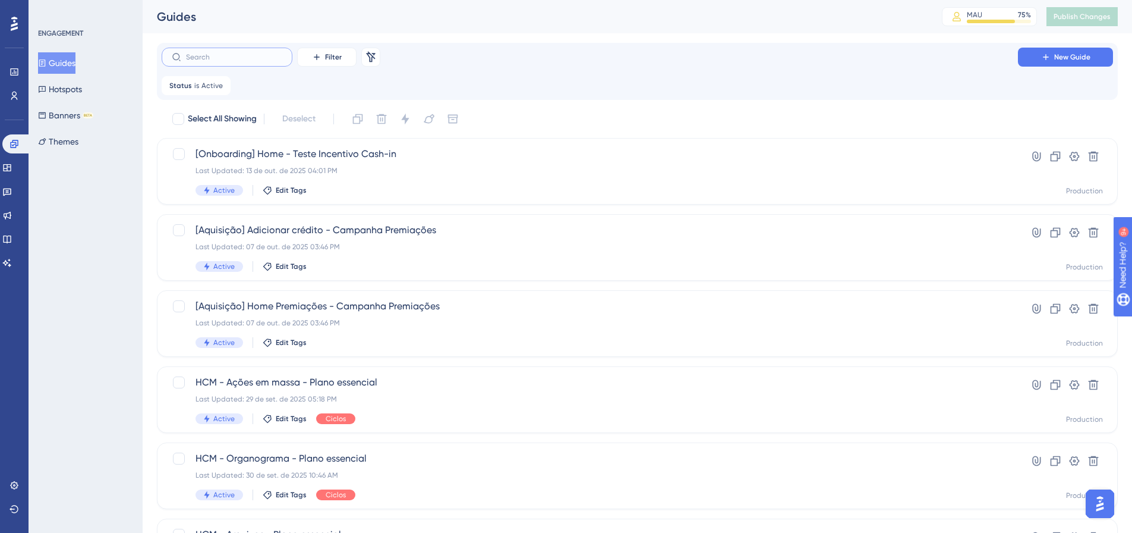
click at [211, 53] on input "text" at bounding box center [234, 57] width 96 height 8
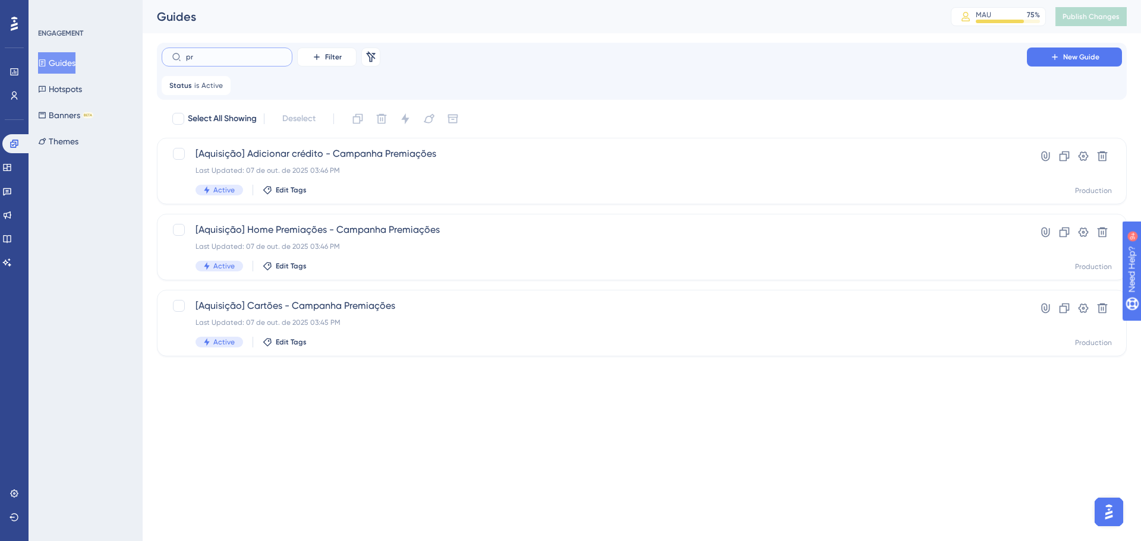
type input "p"
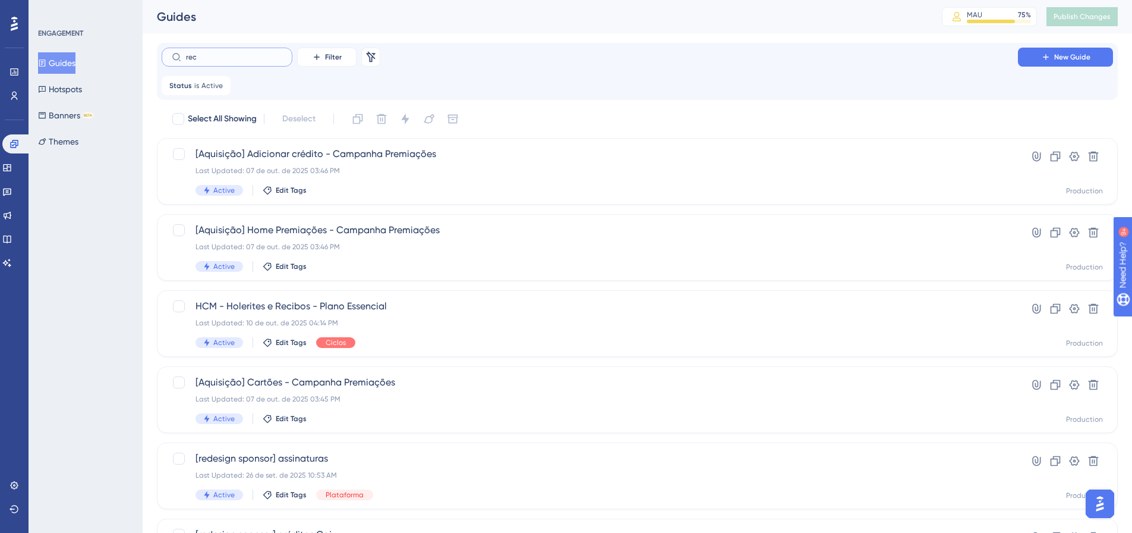
type input "reco"
checkbox input "true"
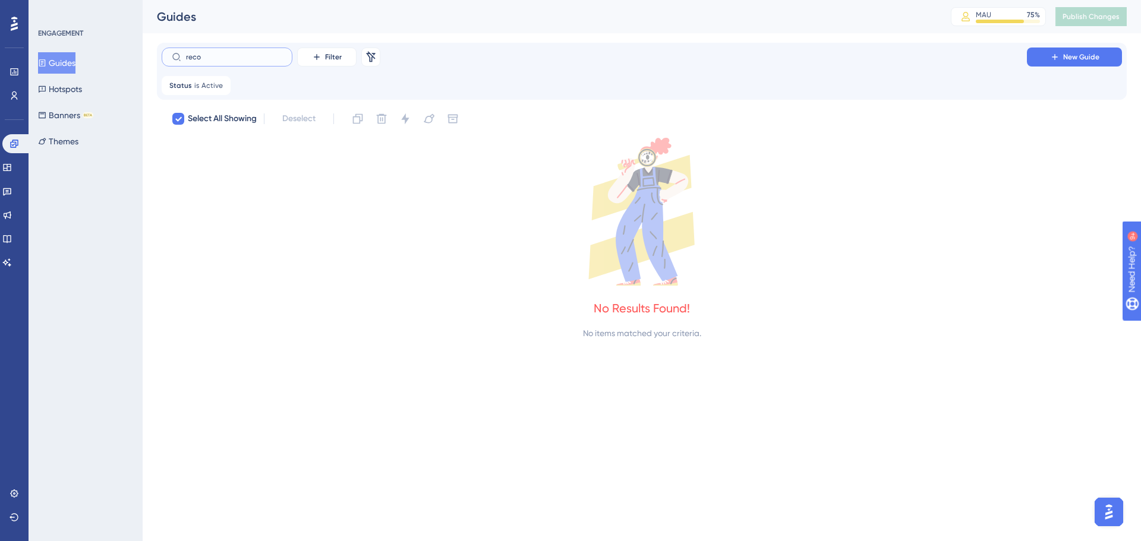
type input "rec"
checkbox input "false"
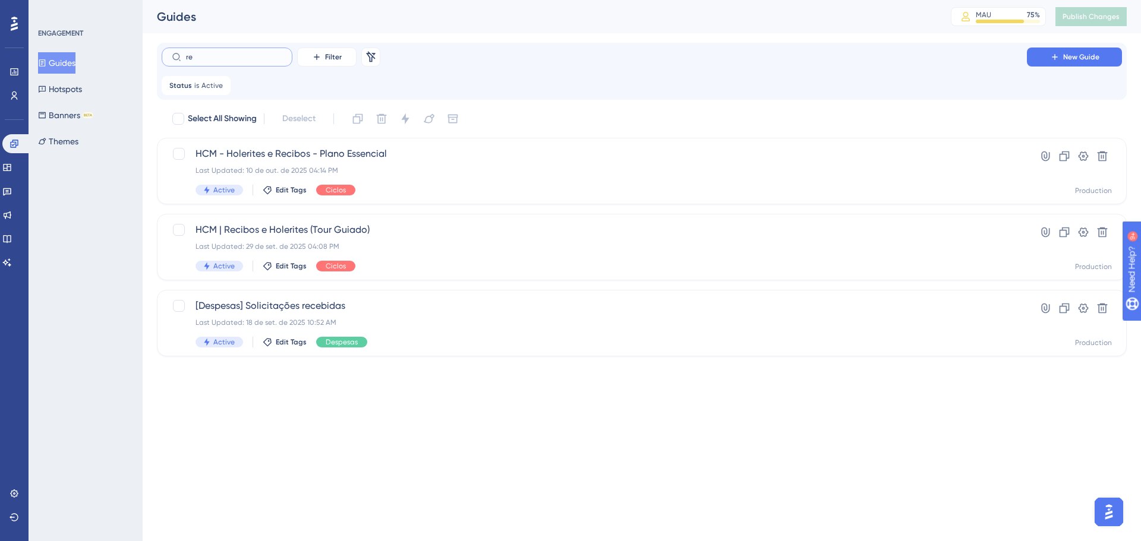
type input "r"
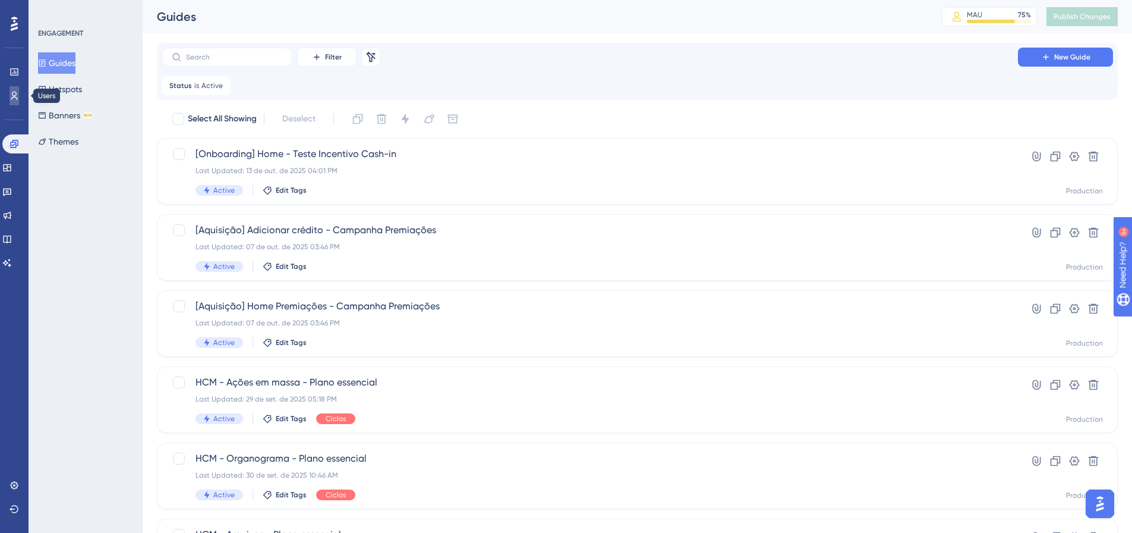
click at [19, 93] on link at bounding box center [15, 95] width 10 height 19
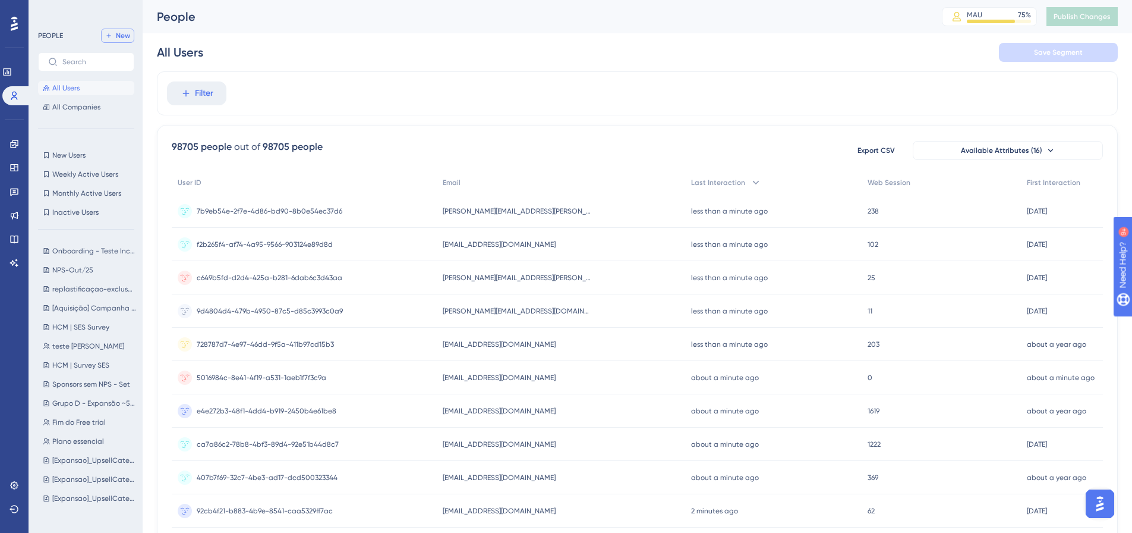
click at [123, 36] on span "New" at bounding box center [123, 36] width 14 height 10
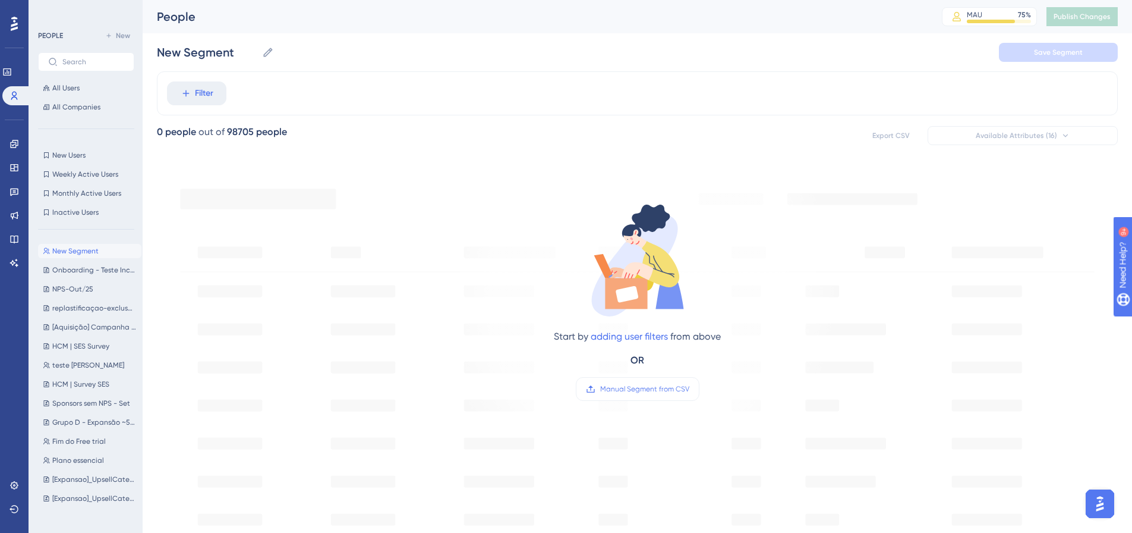
click at [81, 250] on span "New Segment" at bounding box center [75, 251] width 46 height 10
click at [637, 384] on span "Manual Segment from CSV" at bounding box center [644, 389] width 89 height 10
click at [689, 389] on input "Manual Segment from CSV" at bounding box center [689, 389] width 0 height 0
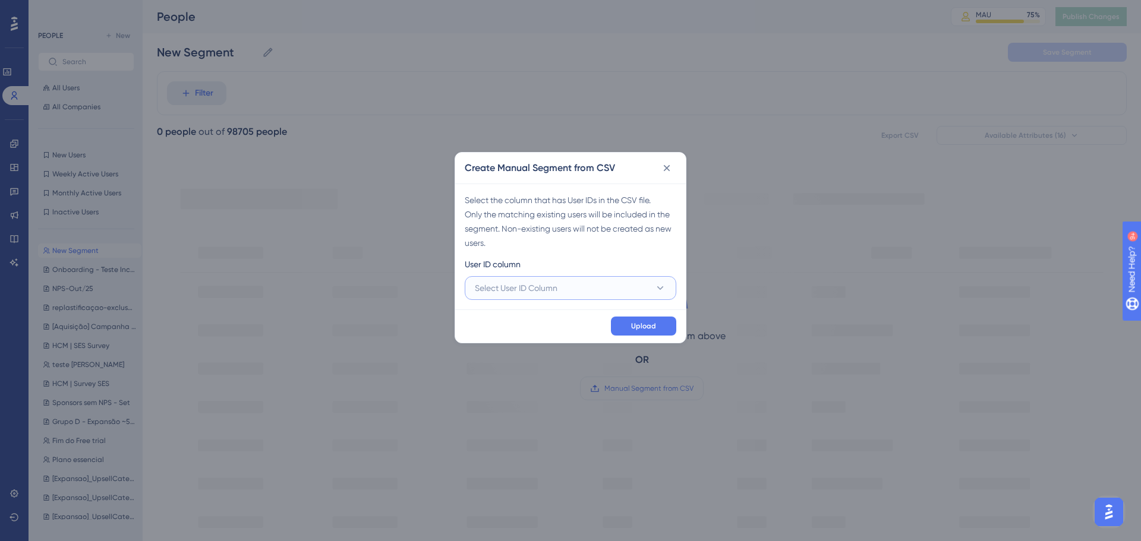
click at [526, 287] on span "Select User ID Column" at bounding box center [516, 288] width 83 height 14
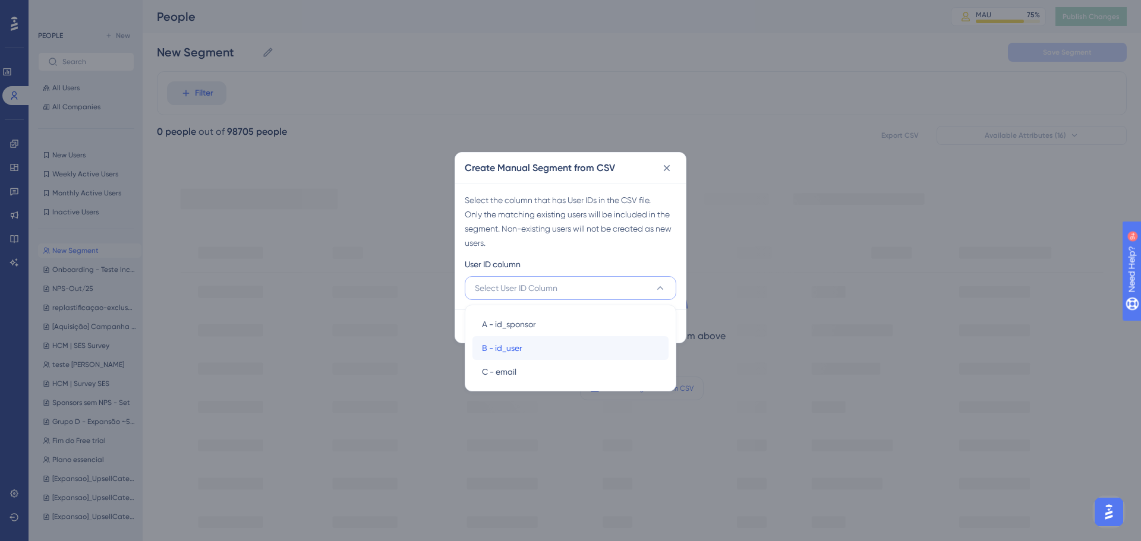
click at [553, 343] on div "B - id_user B - id_user" at bounding box center [570, 348] width 177 height 24
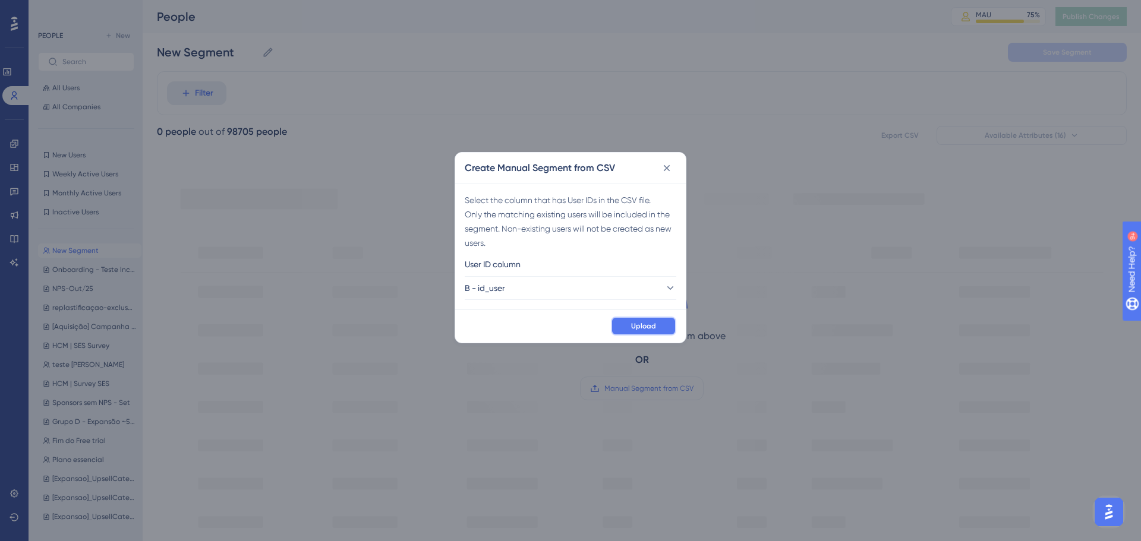
click at [667, 324] on button "Upload" at bounding box center [643, 326] width 65 height 19
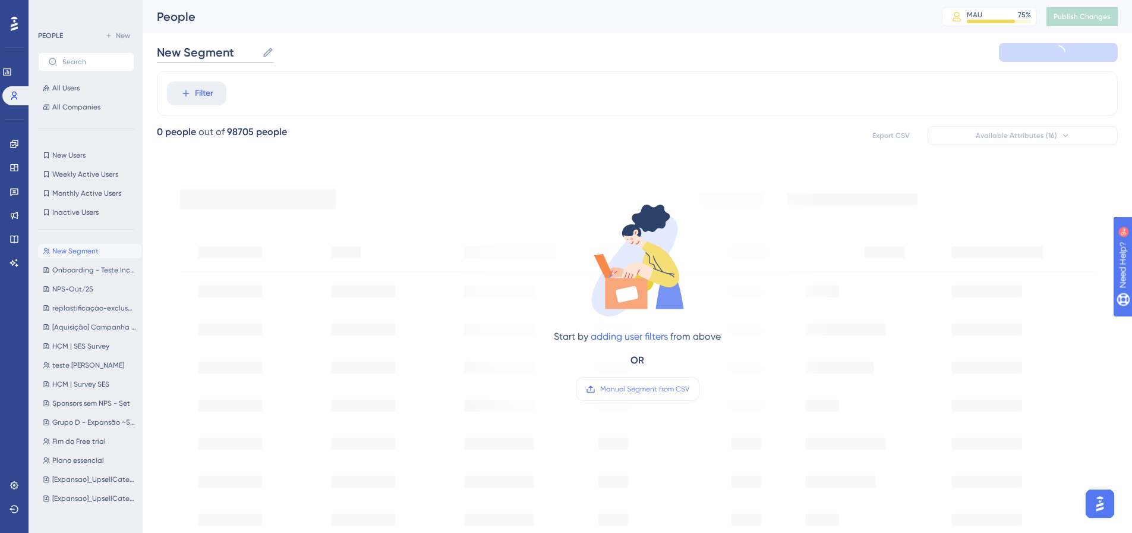
click at [177, 48] on input "New Segment" at bounding box center [207, 52] width 100 height 17
paste input "[Premiações2025]_Reativação_14102025"
click at [564, 55] on div "[Premiações2025]_Reativação_14102025 [Premiações2025]_Reativação_14102025" at bounding box center [637, 52] width 961 height 38
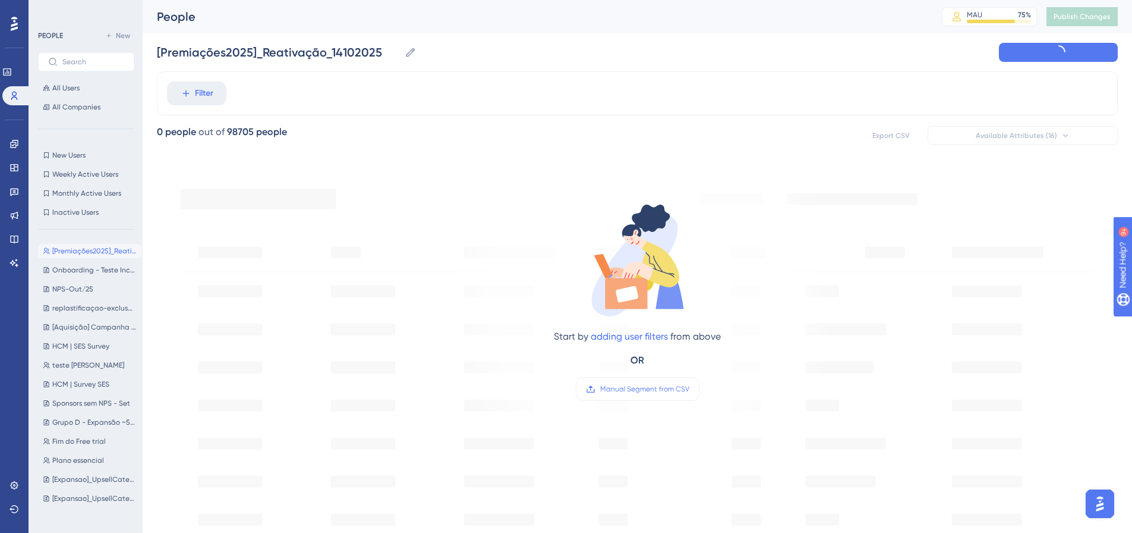
type input "New Segment-10"
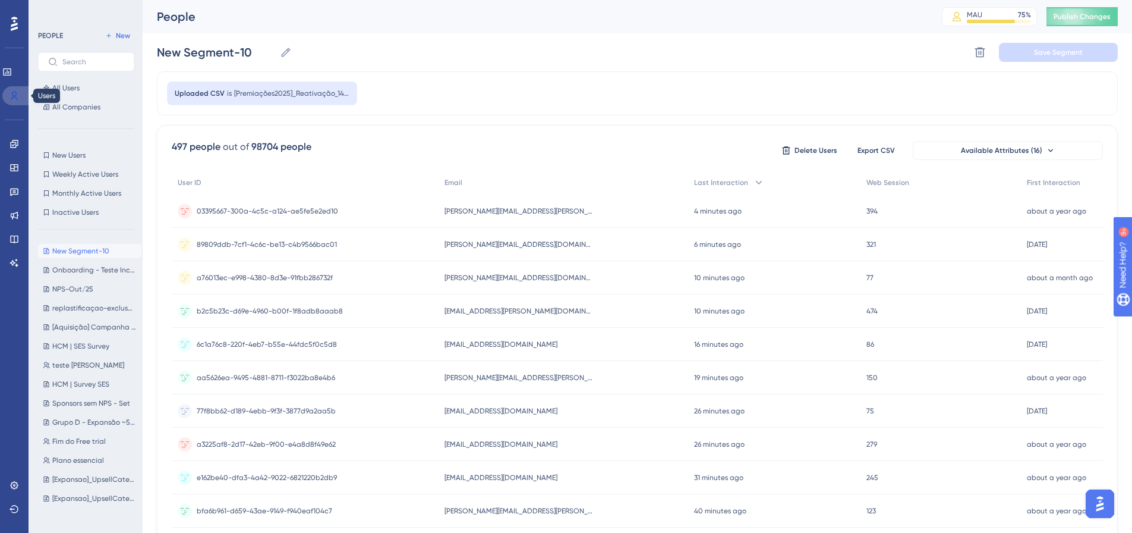
click at [15, 100] on link at bounding box center [16, 95] width 29 height 19
click at [12, 70] on icon at bounding box center [7, 72] width 10 height 10
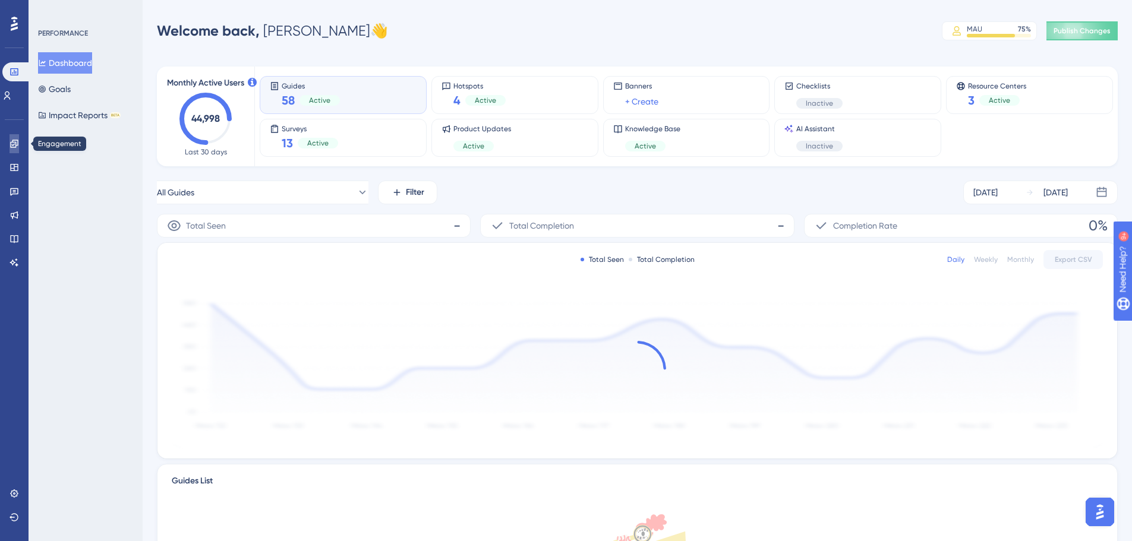
click at [14, 141] on icon at bounding box center [15, 144] width 10 height 10
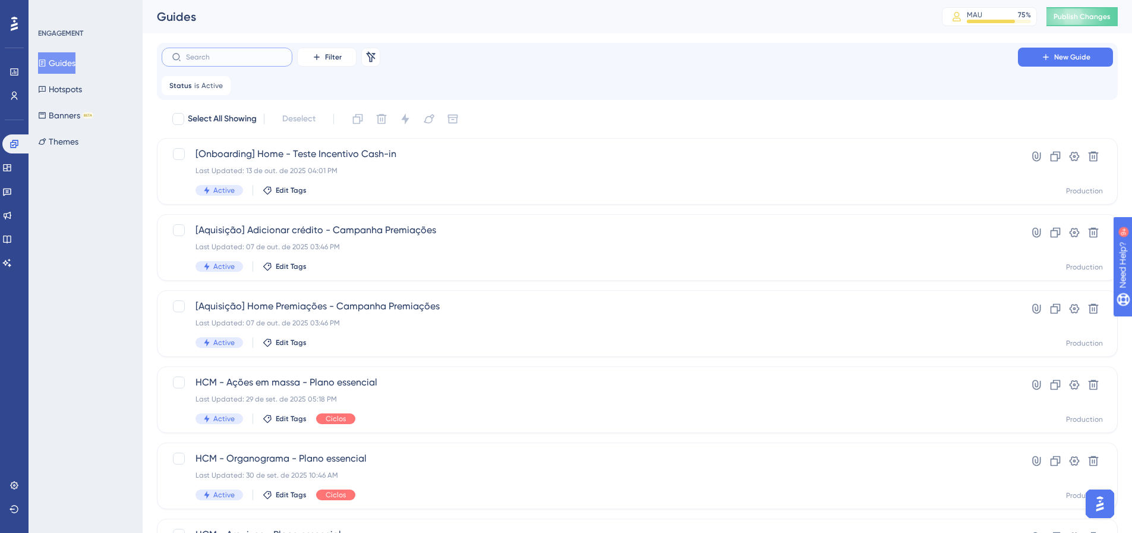
click at [221, 57] on input "text" at bounding box center [234, 57] width 96 height 8
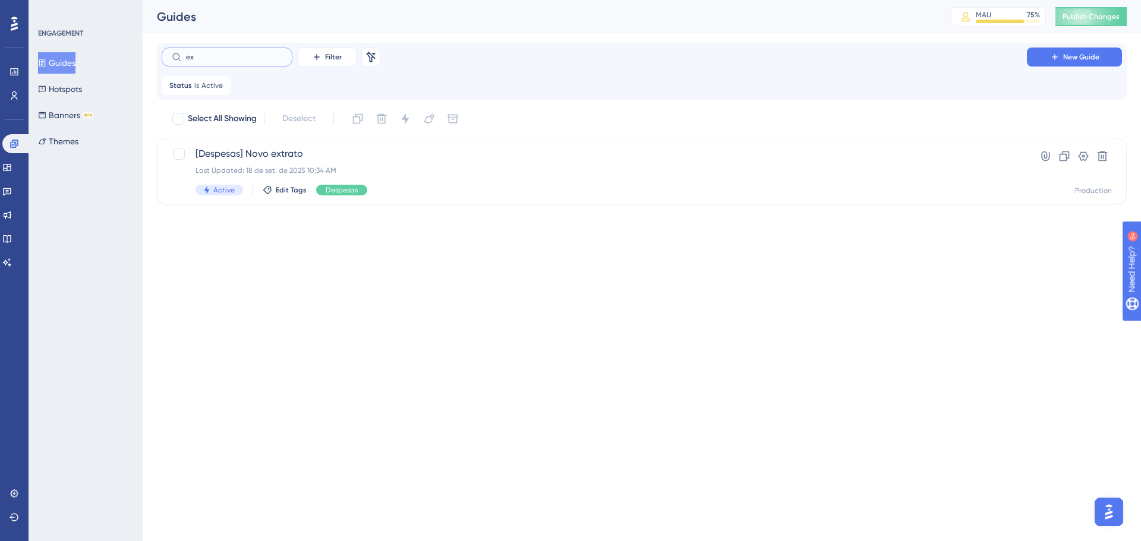
type input "exp"
checkbox input "true"
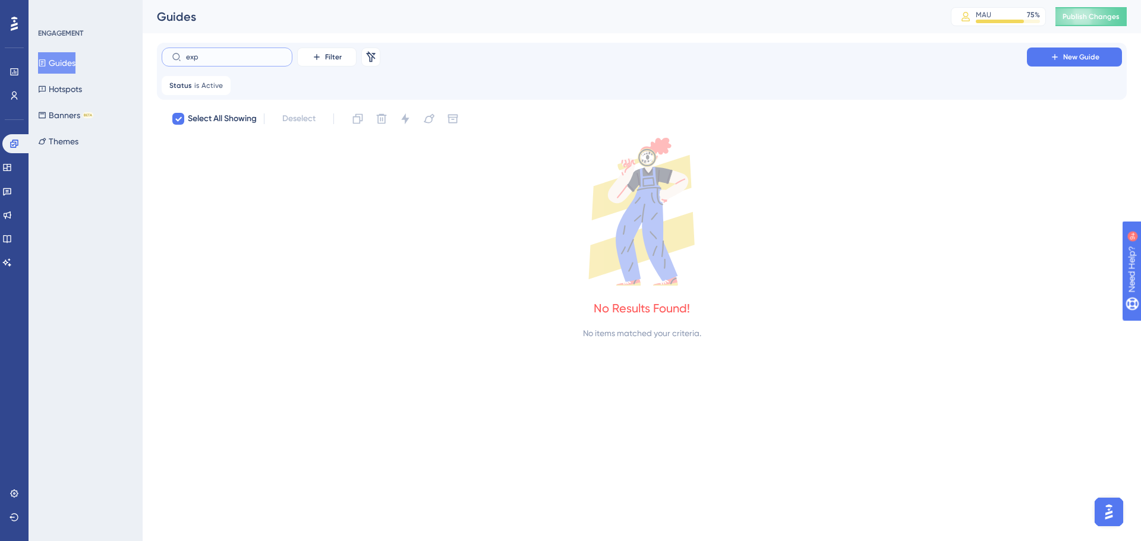
type input "ex"
checkbox input "false"
type input "e"
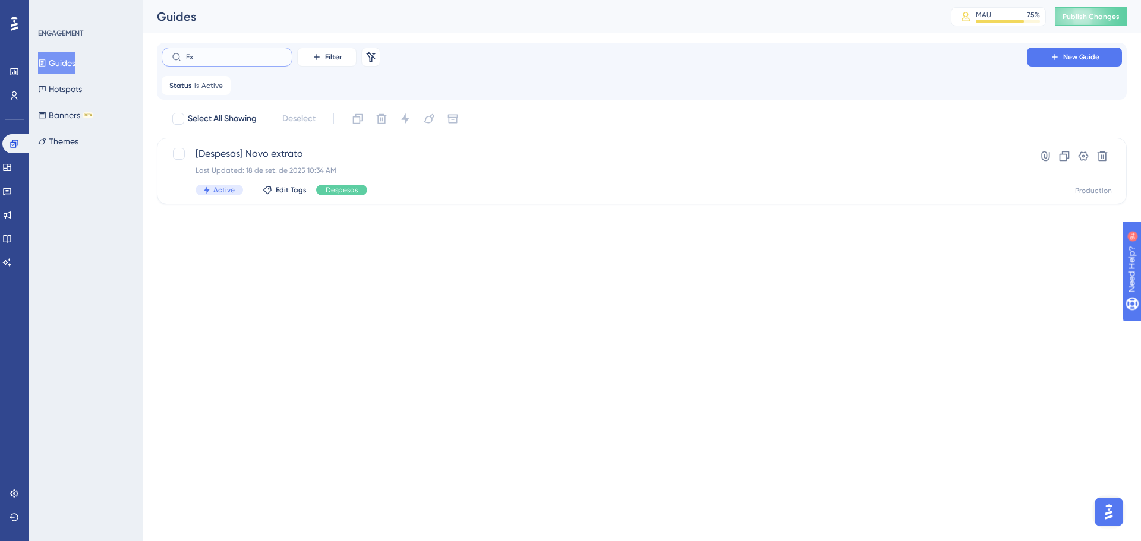
type input "Exá"
checkbox input "true"
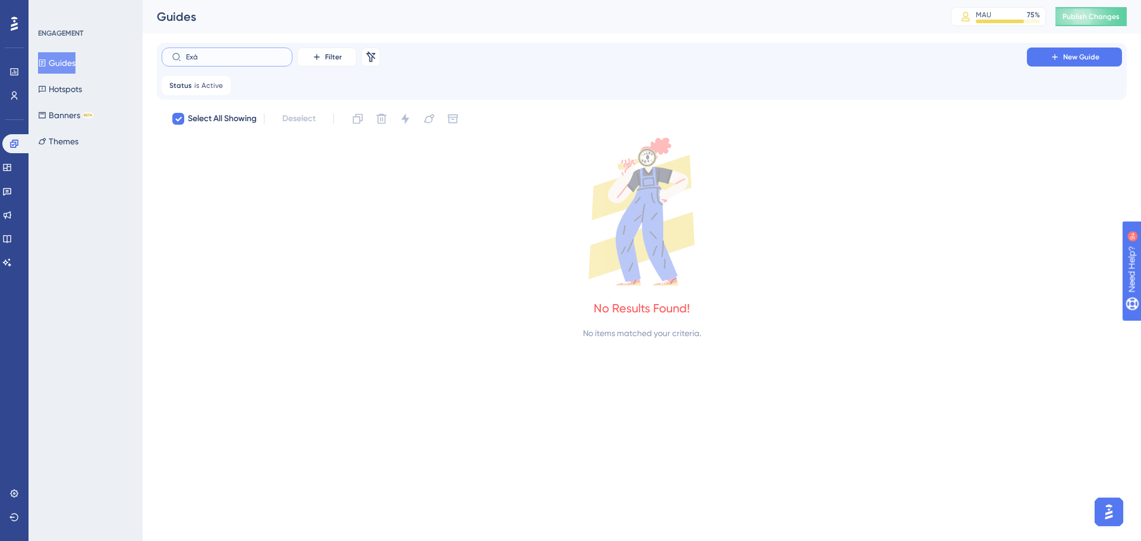
type input "Ex"
checkbox input "false"
type input "E"
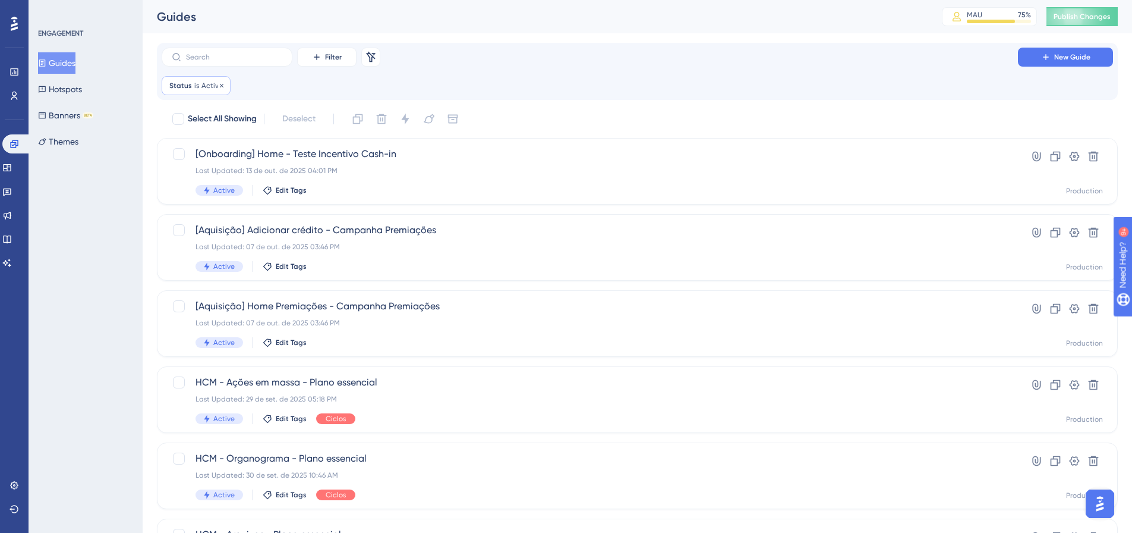
click at [203, 92] on div "Status is Active Active Remove" at bounding box center [196, 85] width 69 height 19
click at [225, 87] on div "Status is Active Active Remove" at bounding box center [196, 85] width 69 height 19
click at [219, 87] on icon at bounding box center [221, 85] width 7 height 7
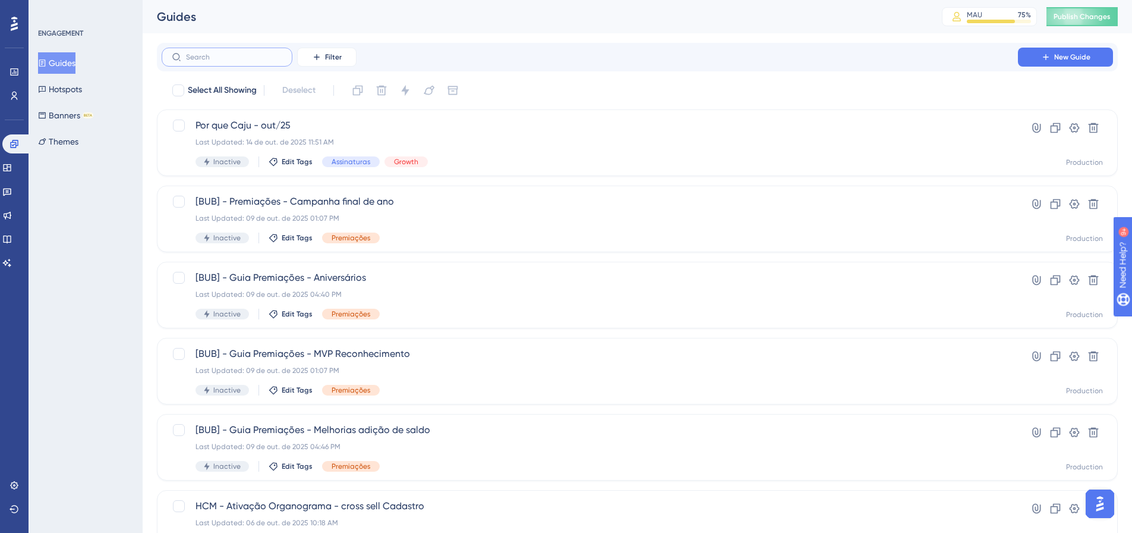
click at [215, 60] on input "text" at bounding box center [234, 57] width 96 height 8
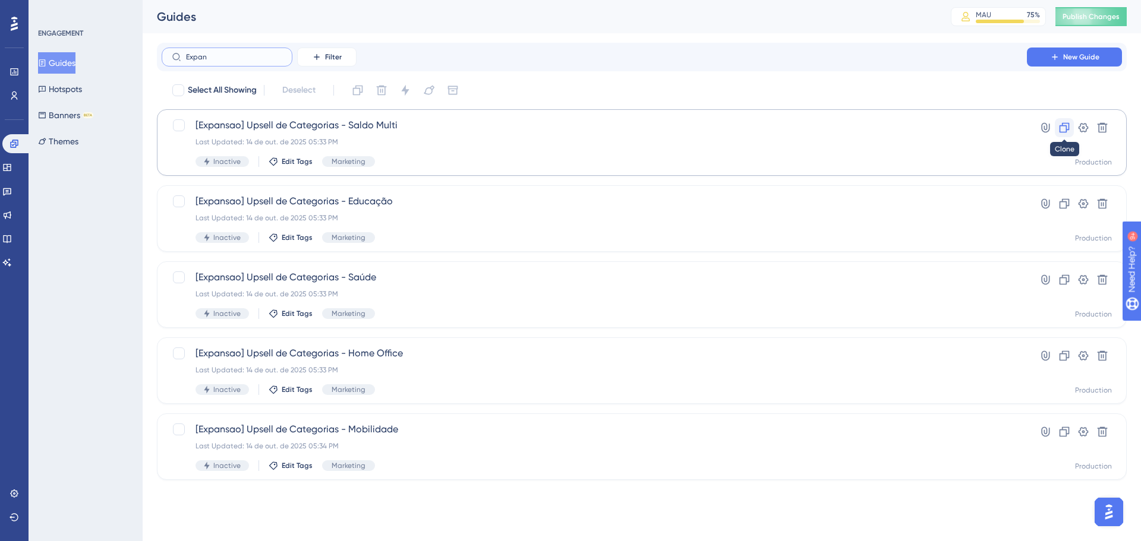
type input "Expan"
click at [1067, 130] on icon at bounding box center [1065, 128] width 10 height 10
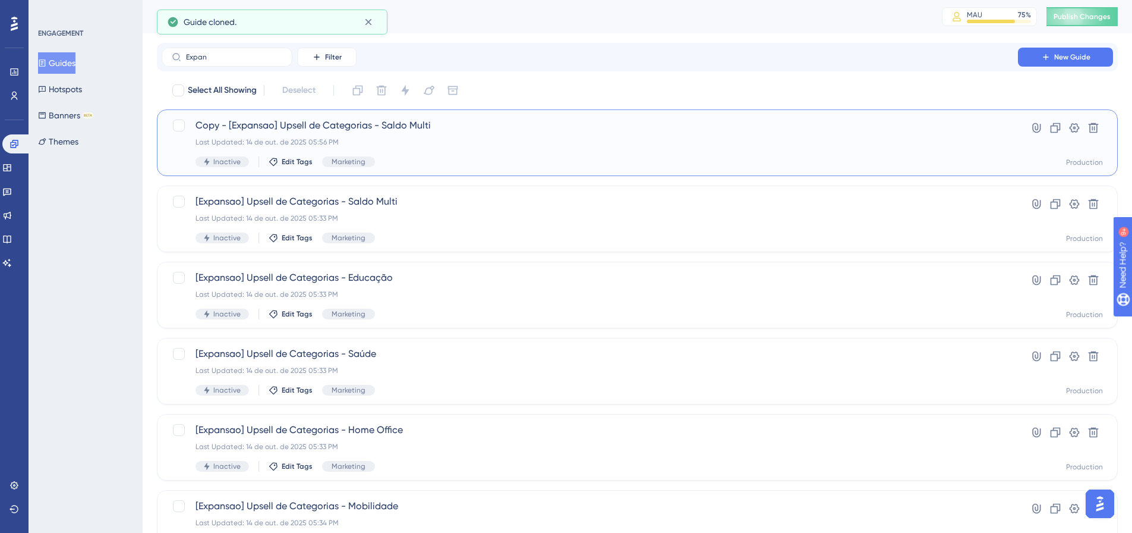
click at [539, 137] on div "Copy - [Expansao] Upsell de Categorias - Saldo Multi Last Updated: 14 de out. d…" at bounding box center [590, 142] width 789 height 49
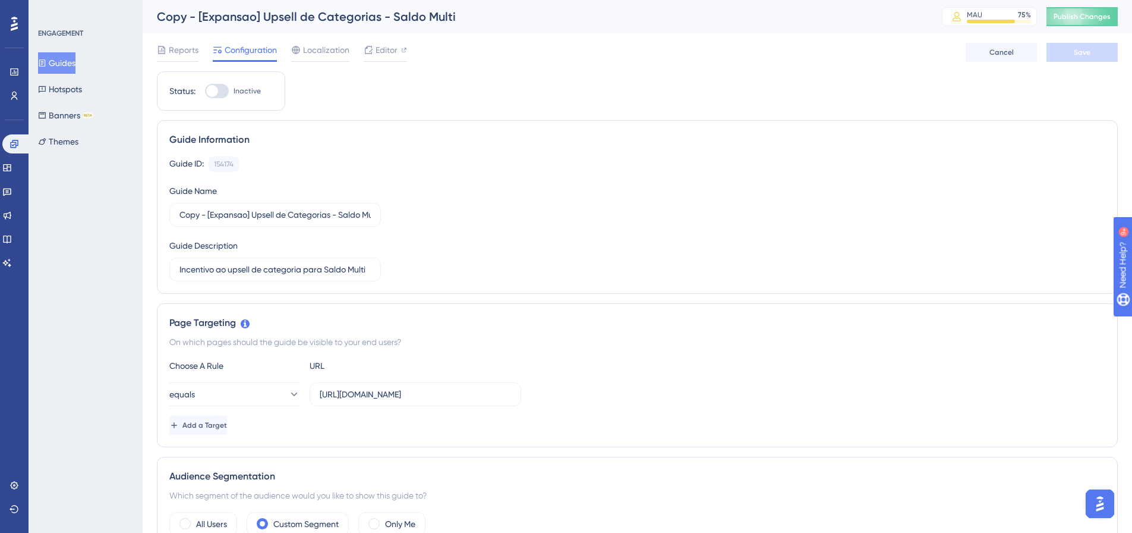
click at [210, 15] on div "Copy - [Expansao] Upsell de Categorias - Saldo Multi" at bounding box center [534, 16] width 755 height 17
click at [199, 218] on input "Copy - [Expansao] Upsell de Categorias - Saldo Multi" at bounding box center [274, 214] width 191 height 13
type input "[Premiações2025] - Reativação - 14102025"
click at [218, 269] on input "Incentivo ao upsell de categoria para Saldo Multi" at bounding box center [274, 269] width 191 height 13
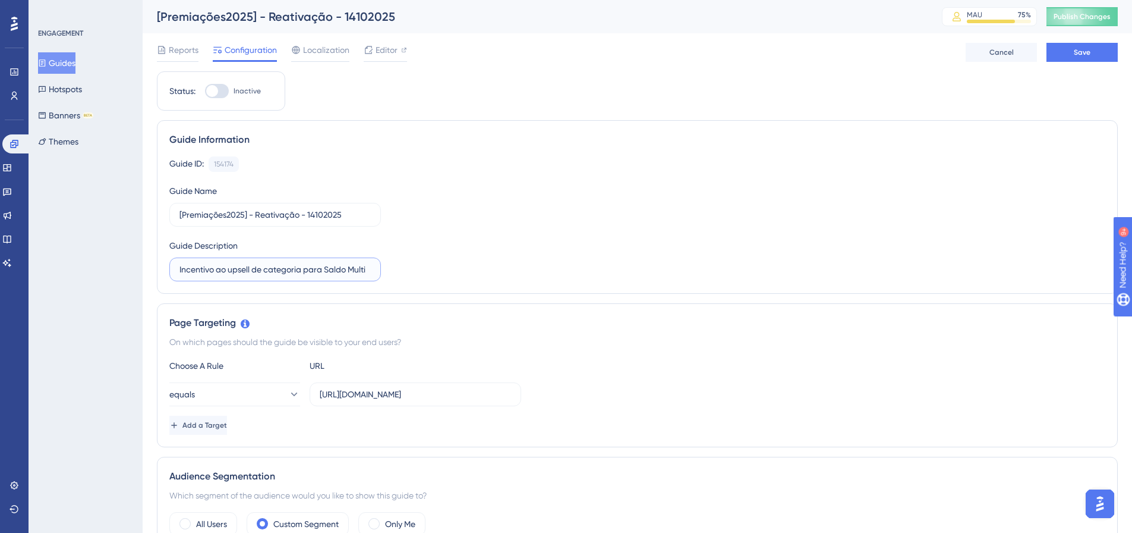
click at [218, 269] on input "Incentivo ao upsell de categoria para Saldo Multi" at bounding box center [274, 269] width 191 height 13
type input "Banner de incentivo a Sponsors que não usaram Premiações em 2025."
click at [376, 54] on span "Editor" at bounding box center [387, 50] width 22 height 14
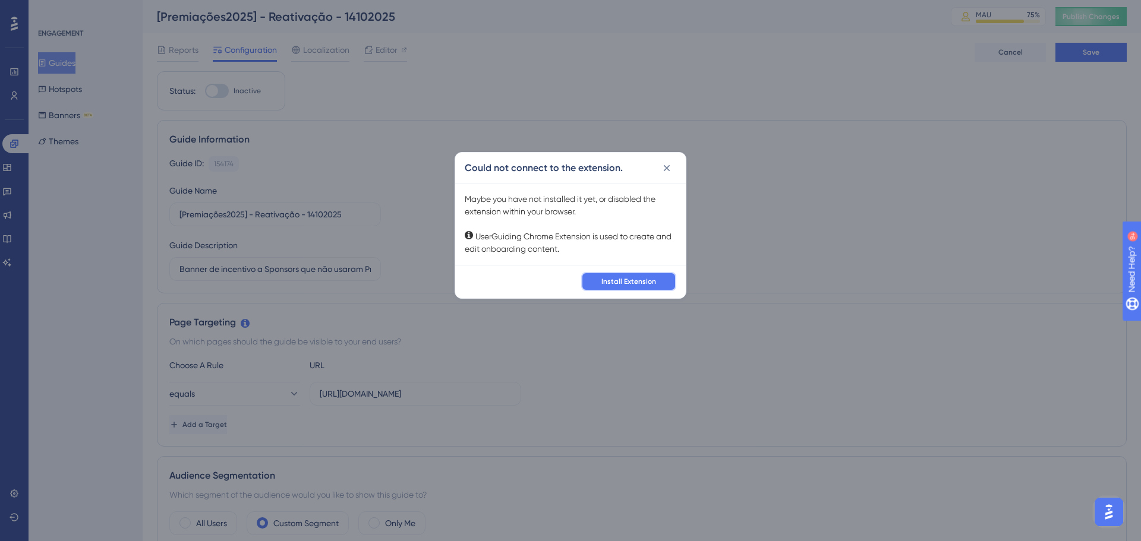
click at [627, 280] on span "Install Extension" at bounding box center [628, 282] width 55 height 10
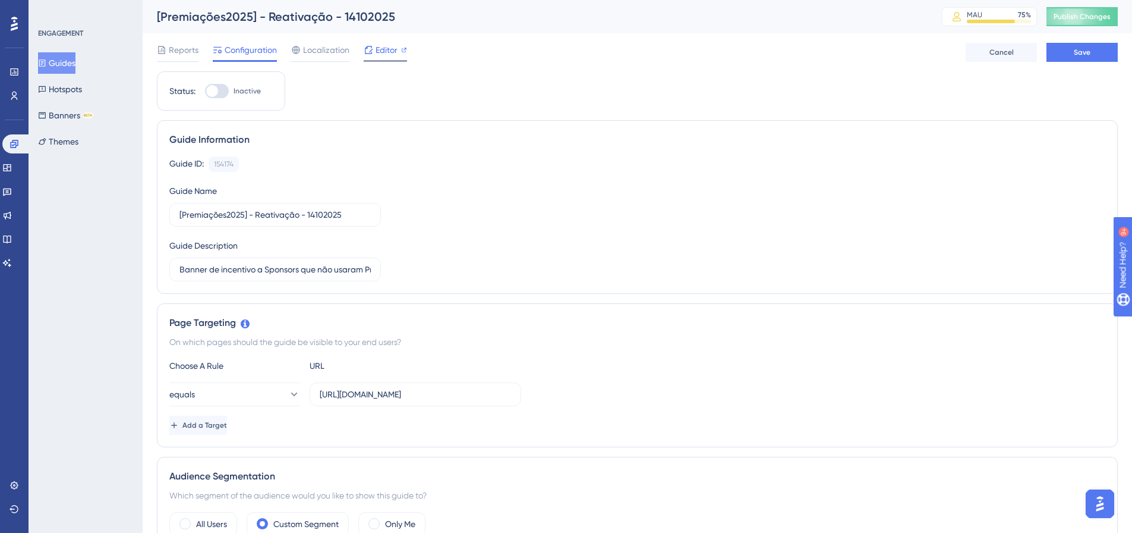
click at [382, 51] on span "Editor" at bounding box center [387, 50] width 22 height 14
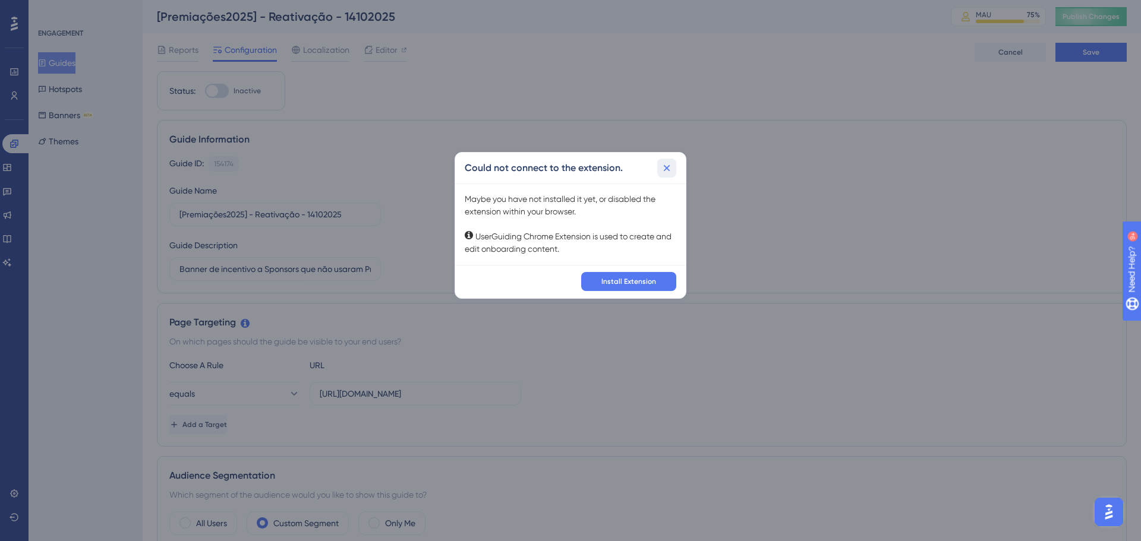
click at [662, 174] on icon at bounding box center [667, 168] width 12 height 12
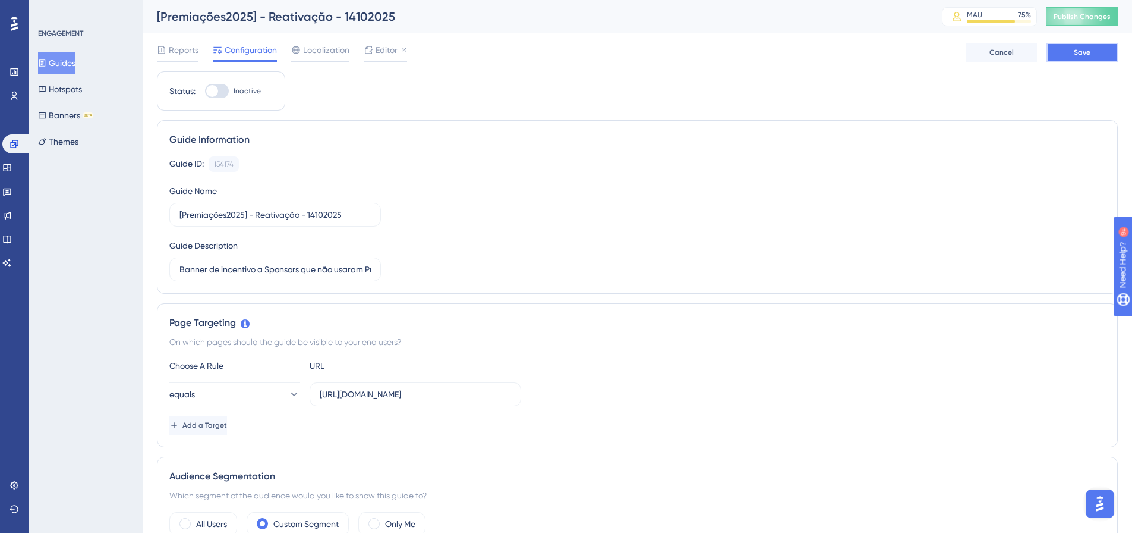
click at [1065, 55] on button "Save" at bounding box center [1082, 52] width 71 height 19
click at [378, 51] on span "Editor" at bounding box center [387, 50] width 22 height 14
click at [450, 395] on input "[URL][DOMAIN_NAME]" at bounding box center [415, 394] width 191 height 13
drag, startPoint x: 429, startPoint y: 393, endPoint x: 651, endPoint y: 396, distance: 221.7
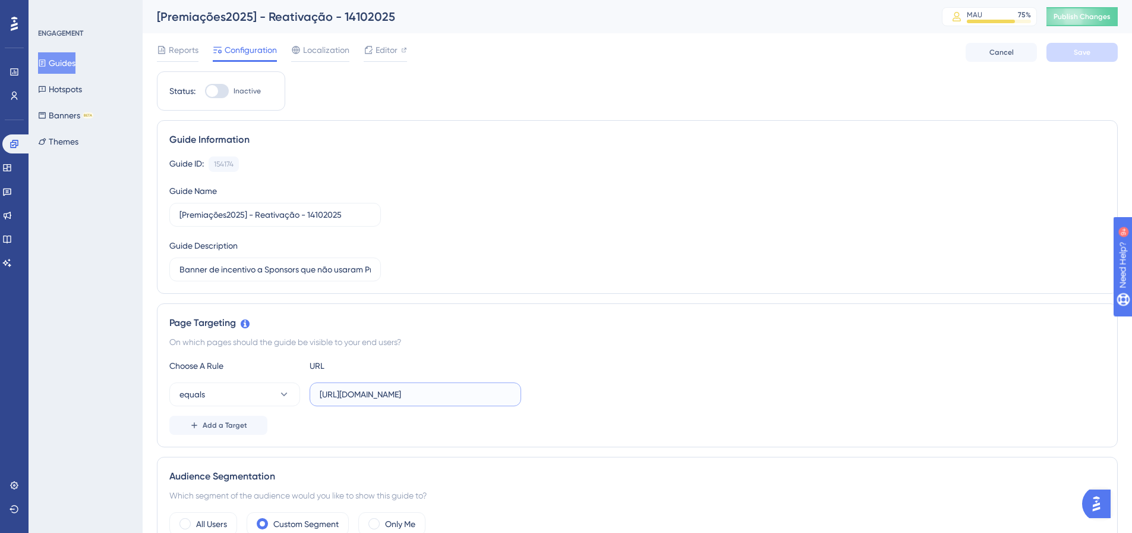
click at [651, 396] on div "equals https://empresa.caju.com.br/classic/#/orders/list" at bounding box center [637, 394] width 936 height 24
click at [391, 388] on input "[URL][DOMAIN_NAME]" at bounding box center [415, 394] width 191 height 13
click at [389, 393] on input "[URL][DOMAIN_NAME]" at bounding box center [415, 394] width 191 height 13
drag, startPoint x: 436, startPoint y: 395, endPoint x: 591, endPoint y: 405, distance: 156.0
click at [591, 405] on div "equals https://empresa.caju.com.br/classic/#/orders/list" at bounding box center [637, 394] width 936 height 24
